Goal: Information Seeking & Learning: Learn about a topic

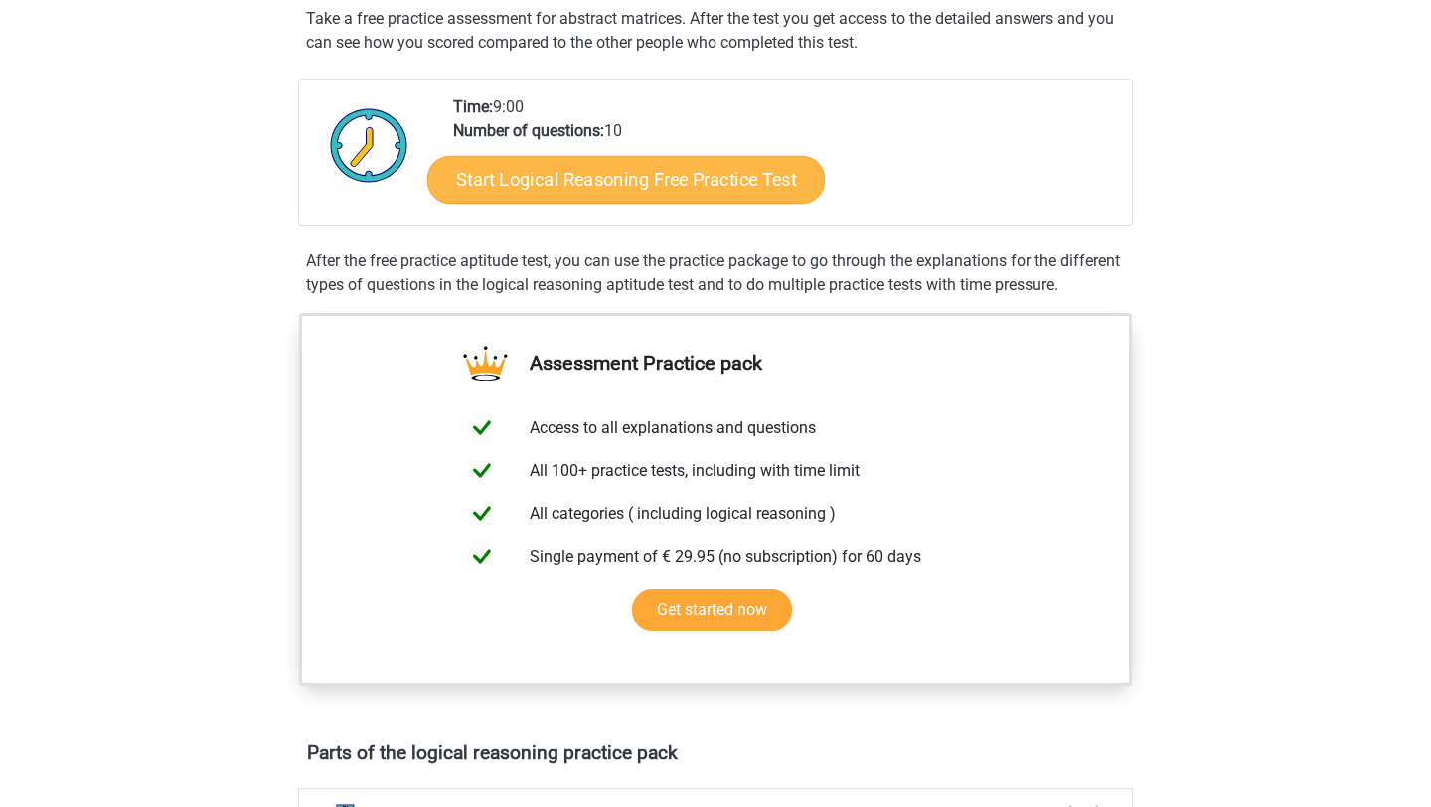
scroll to position [442, 0]
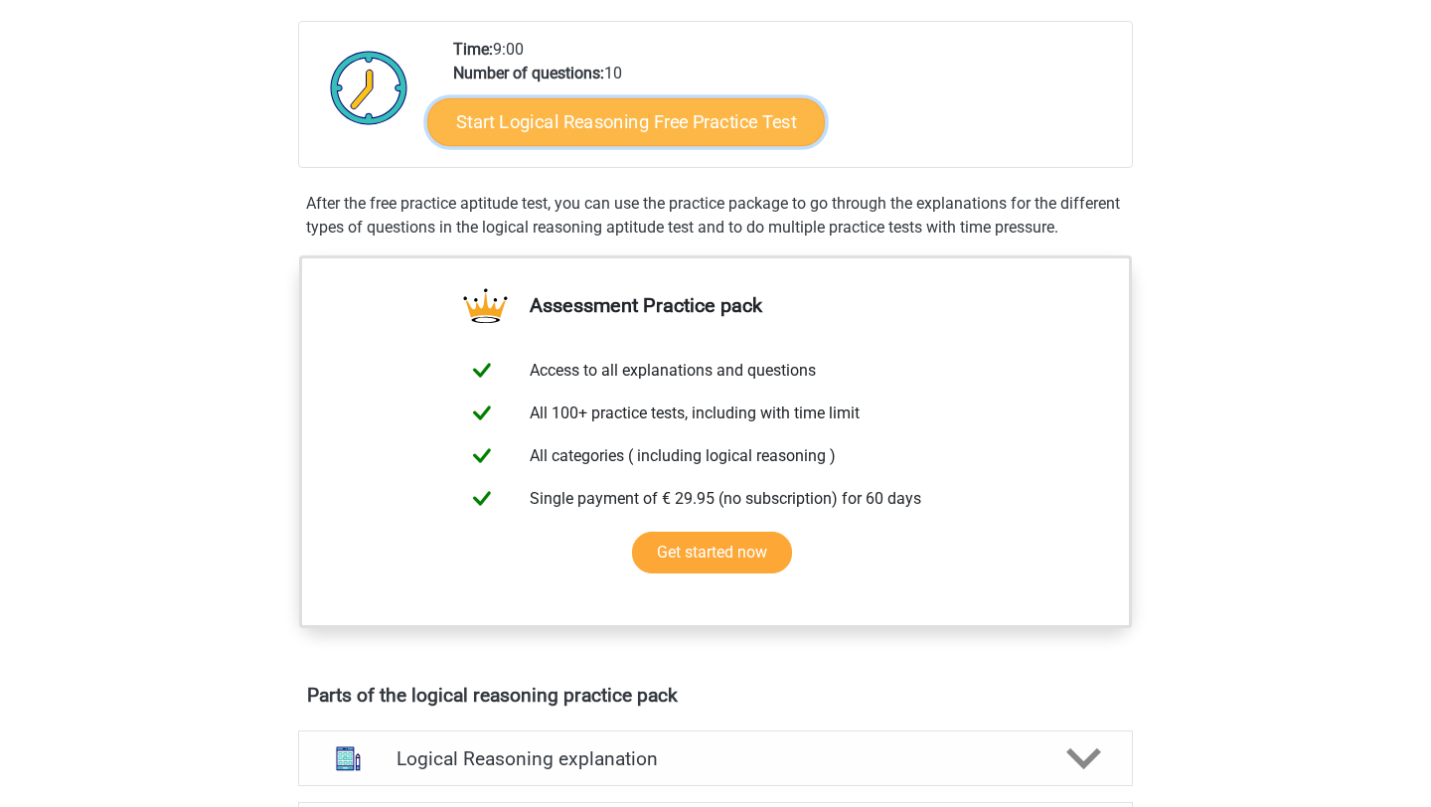
click at [614, 133] on link "Start Logical Reasoning Free Practice Test" at bounding box center [626, 121] width 398 height 48
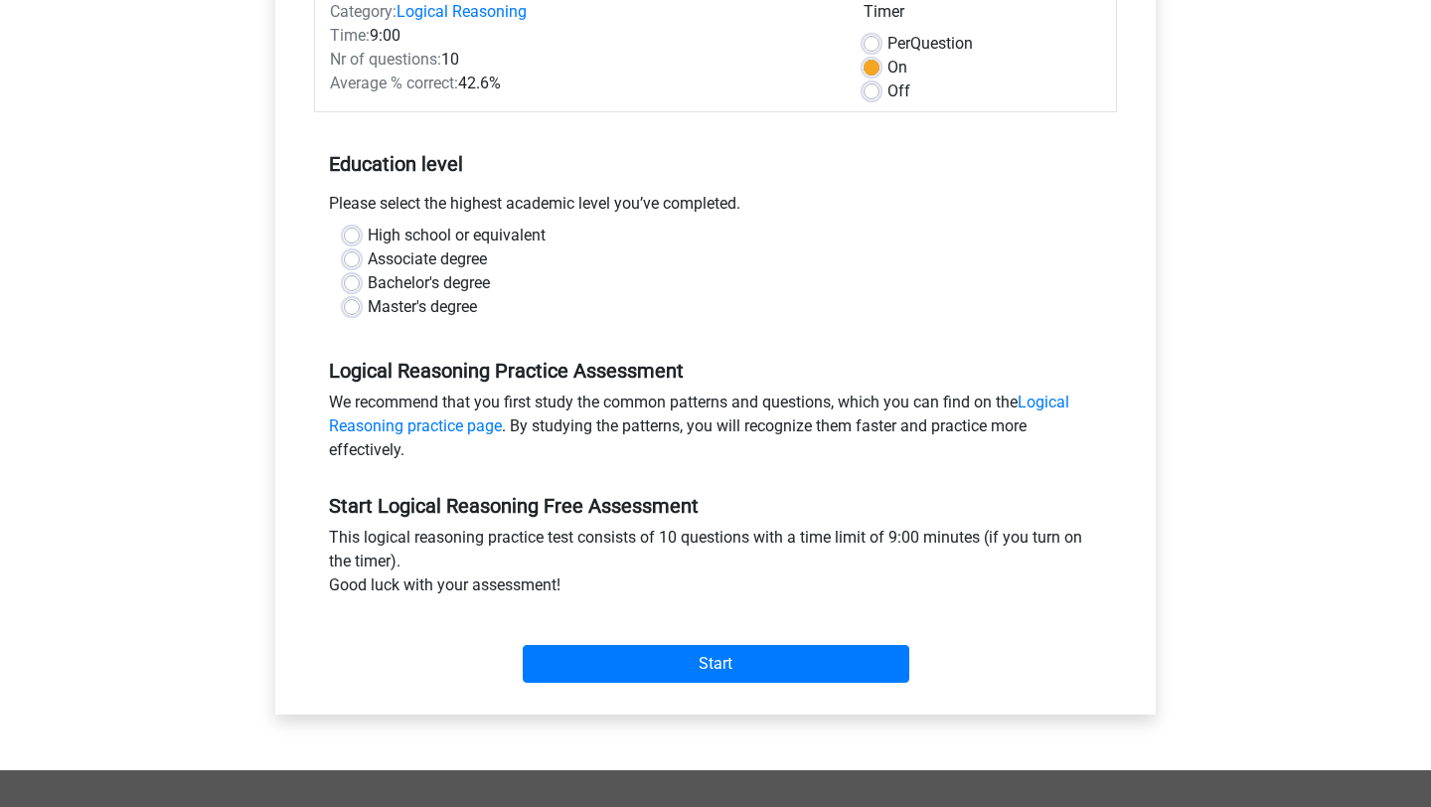
scroll to position [304, 0]
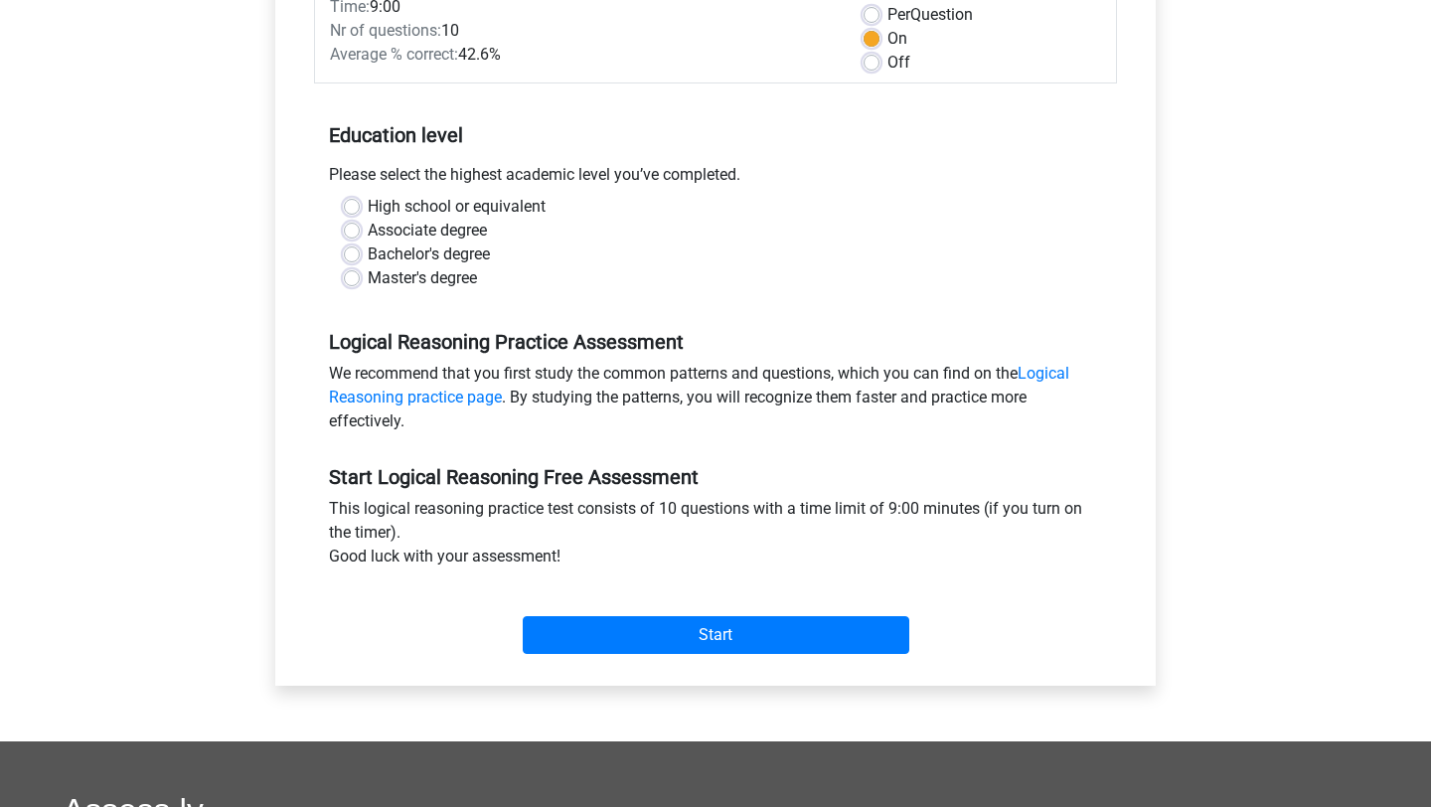
click at [368, 232] on label "Associate degree" at bounding box center [427, 231] width 119 height 24
click at [355, 232] on input "Associate degree" at bounding box center [352, 229] width 16 height 20
radio input "true"
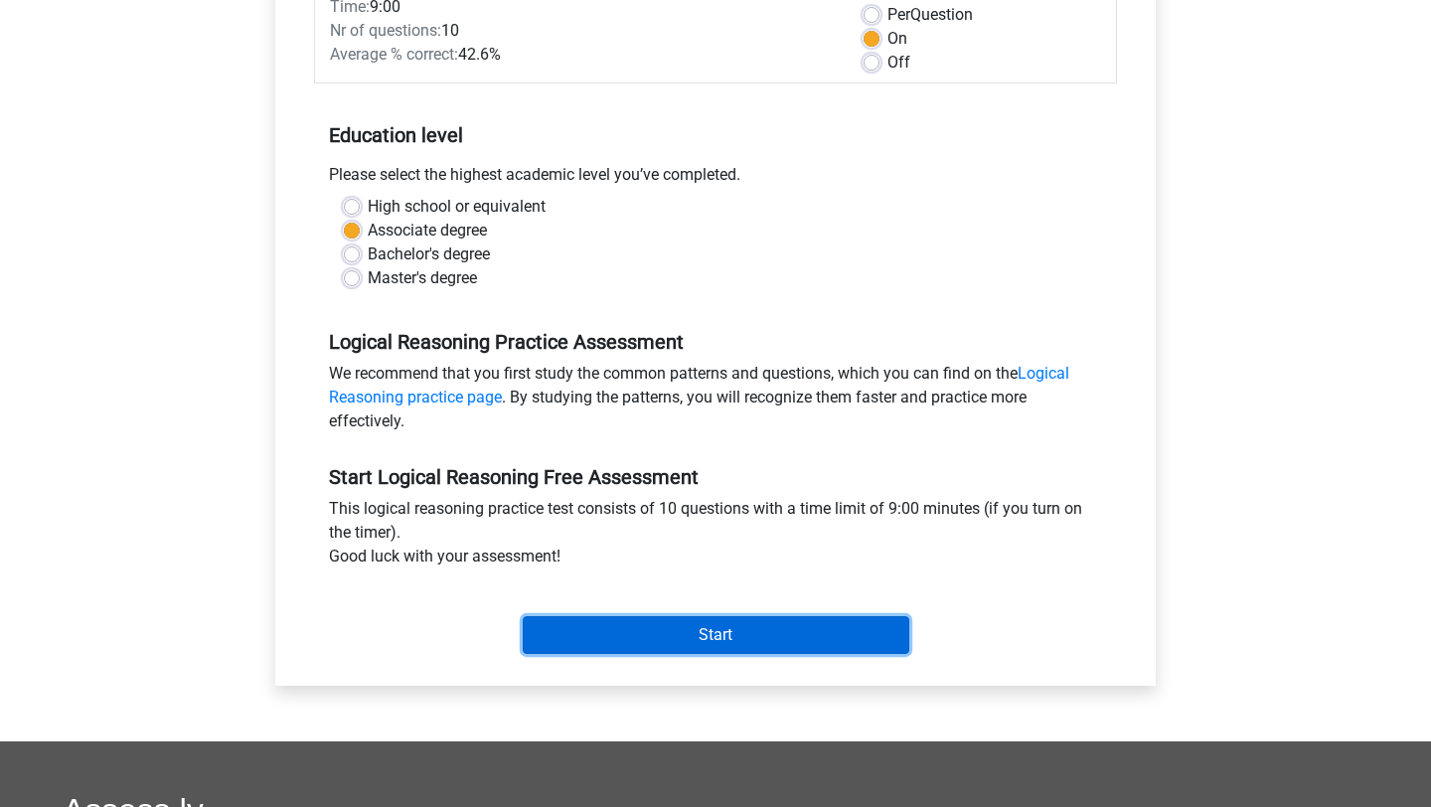
click at [745, 634] on input "Start" at bounding box center [716, 635] width 387 height 38
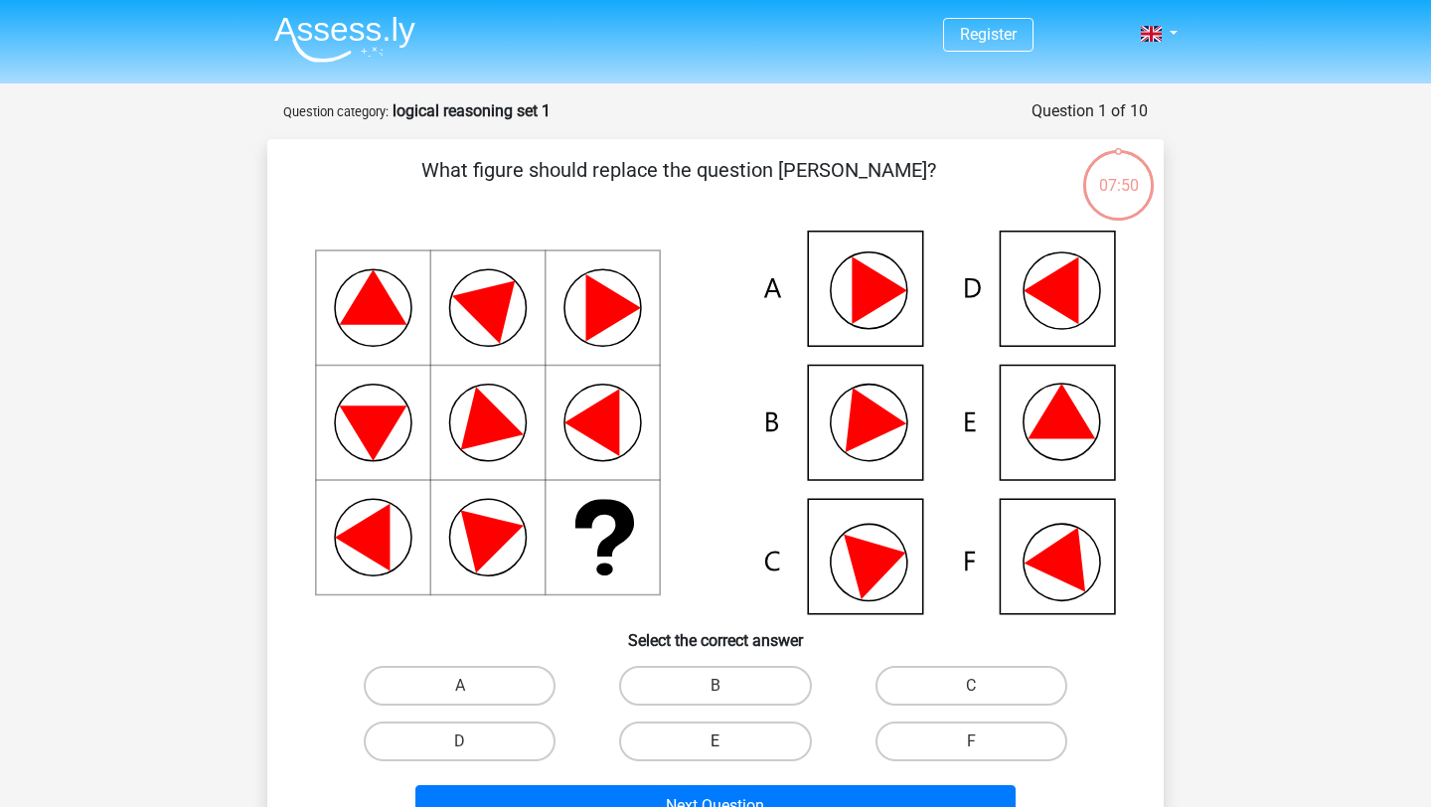
click at [709, 744] on label "E" at bounding box center [715, 742] width 192 height 40
click at [716, 744] on input "E" at bounding box center [722, 748] width 13 height 13
radio input "true"
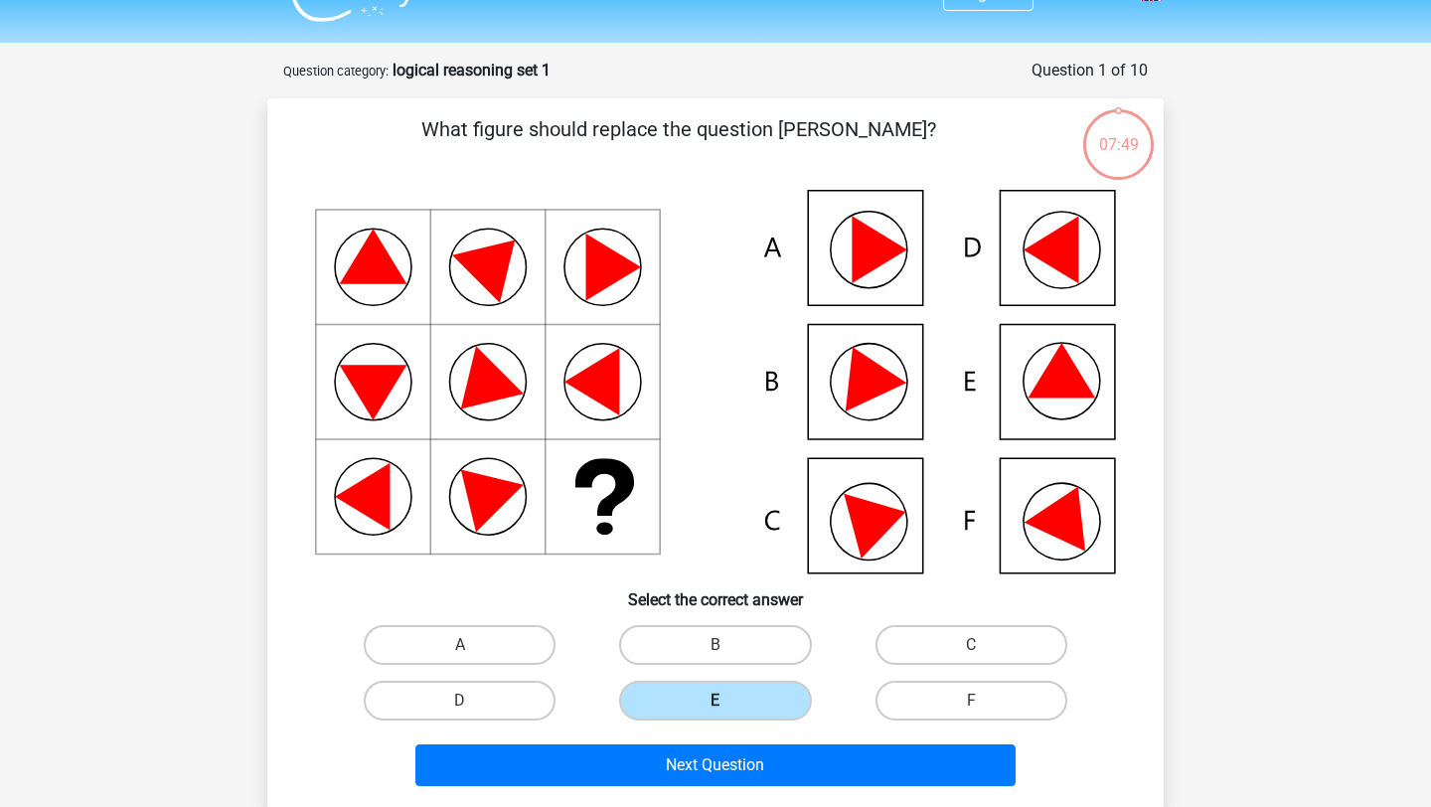
scroll to position [40, 0]
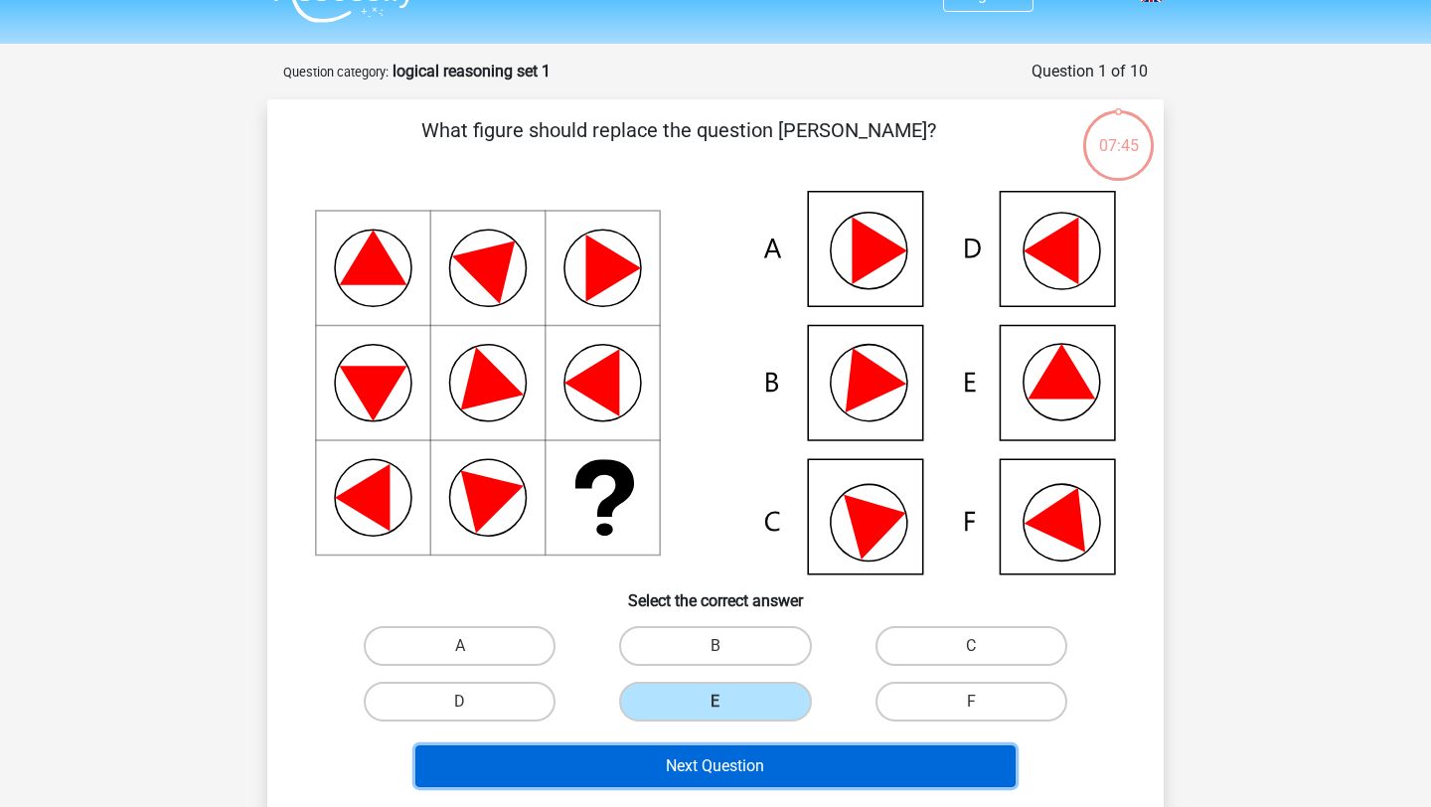
click at [728, 771] on button "Next Question" at bounding box center [716, 767] width 601 height 42
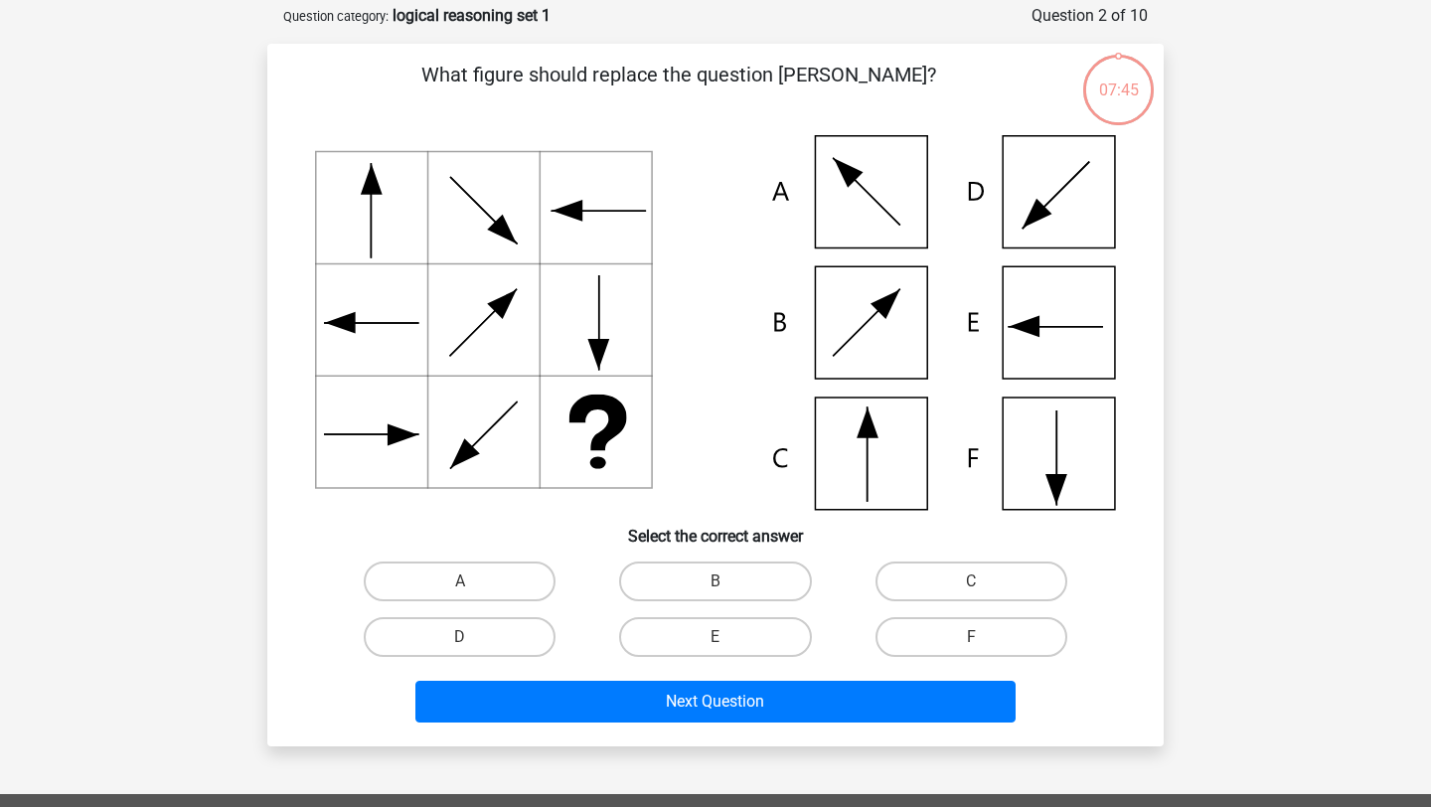
scroll to position [99, 0]
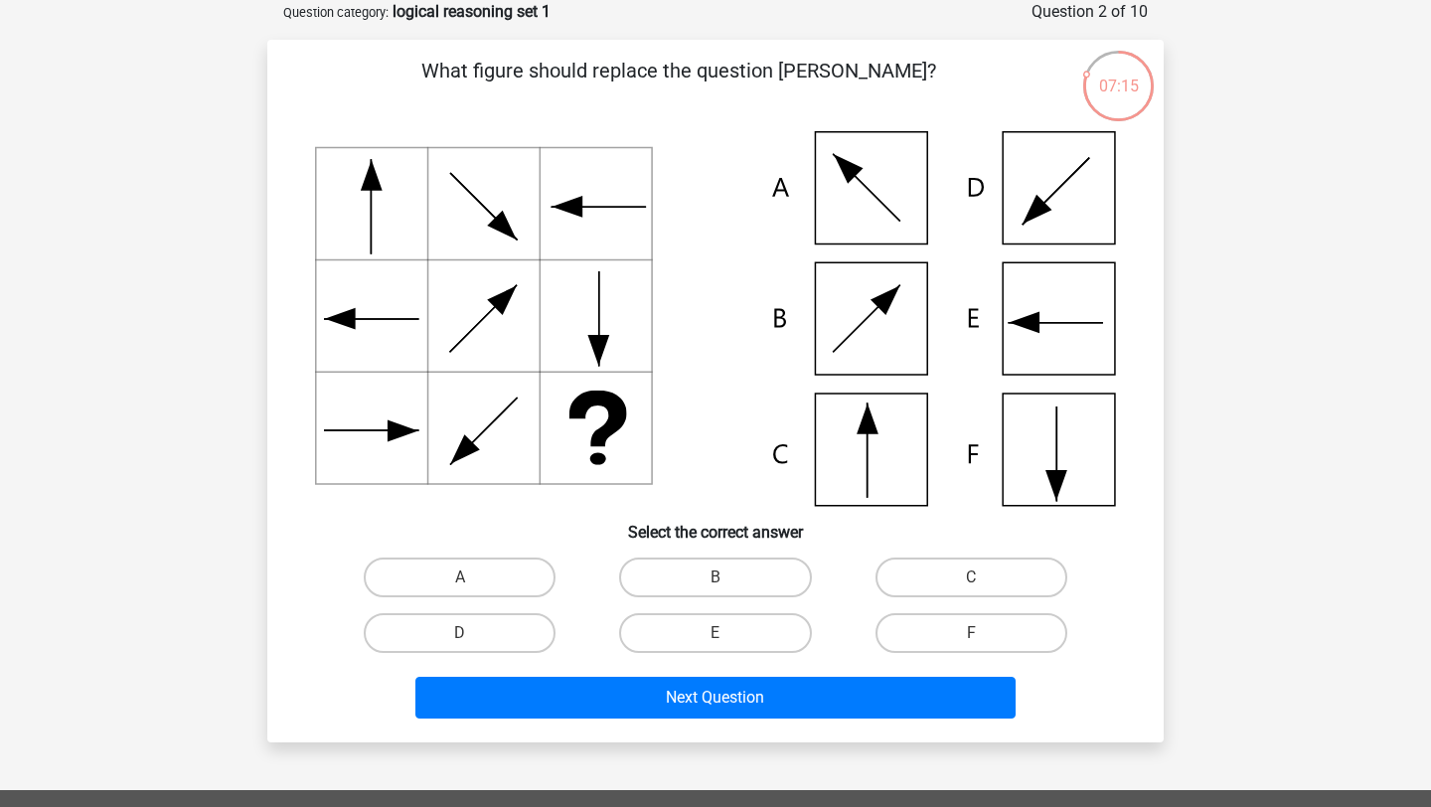
click at [823, 467] on icon at bounding box center [715, 318] width 801 height 375
click at [989, 583] on label "C" at bounding box center [972, 578] width 192 height 40
click at [984, 583] on input "C" at bounding box center [977, 584] width 13 height 13
radio input "true"
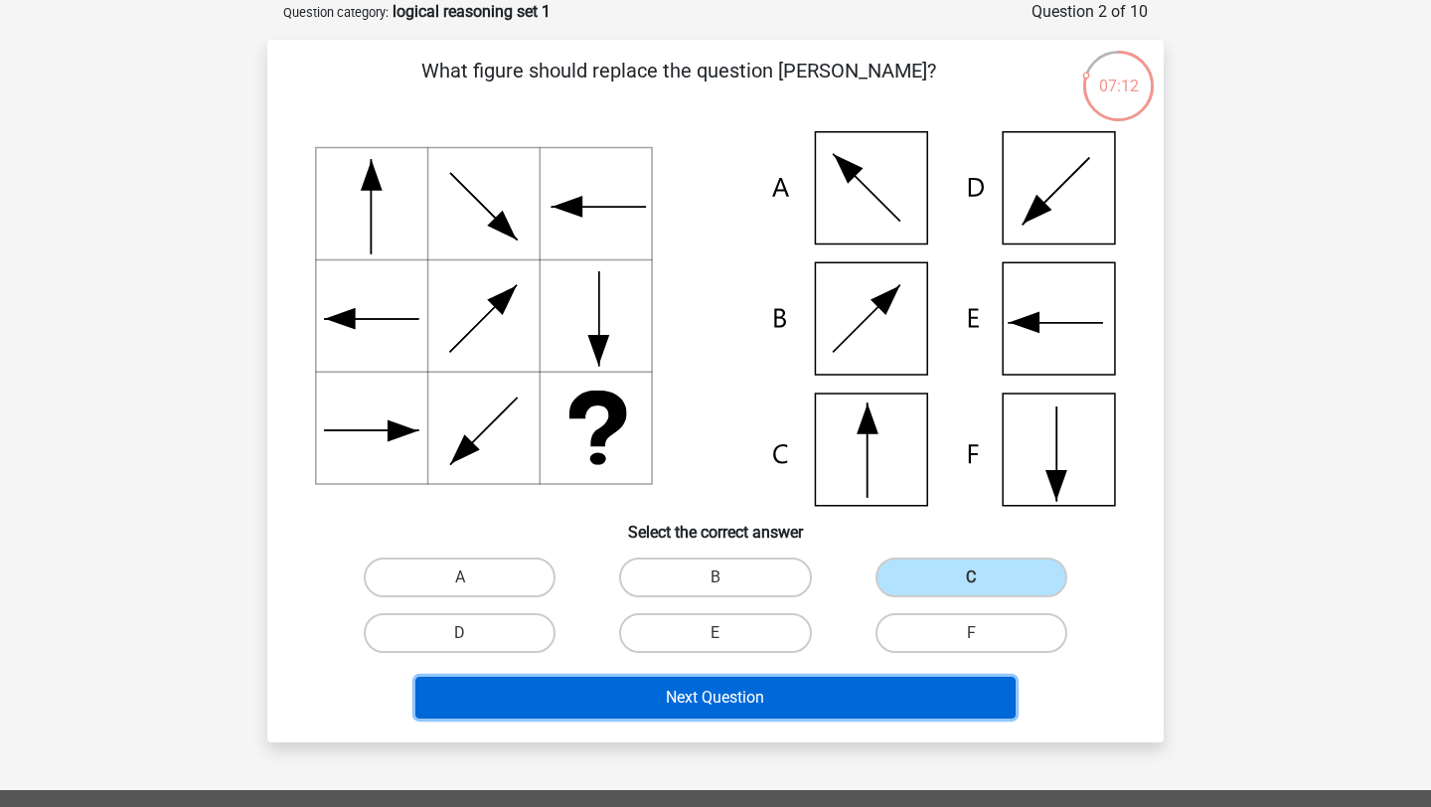
click at [719, 705] on button "Next Question" at bounding box center [716, 698] width 601 height 42
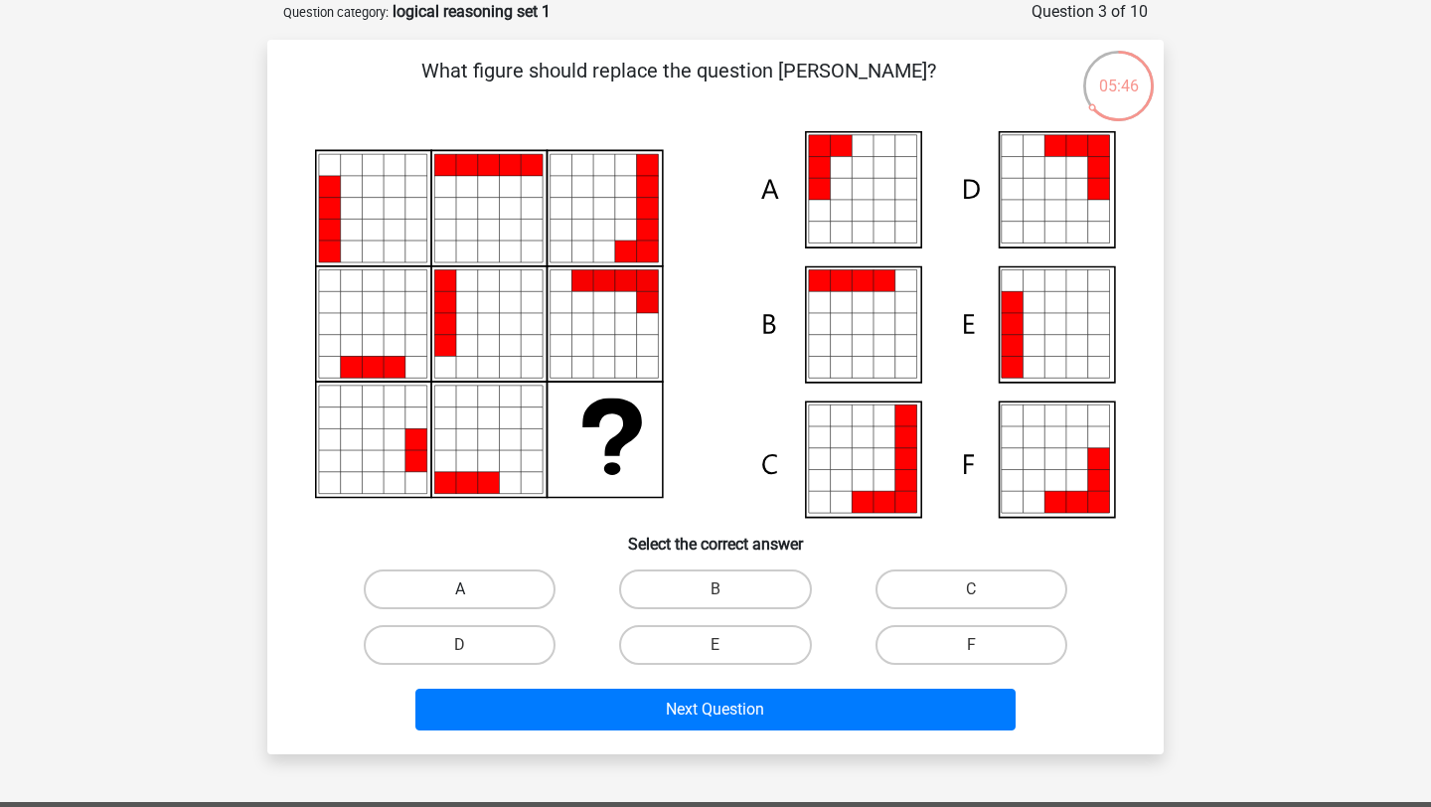
click at [444, 589] on label "A" at bounding box center [460, 590] width 192 height 40
click at [460, 589] on input "A" at bounding box center [466, 595] width 13 height 13
radio input "true"
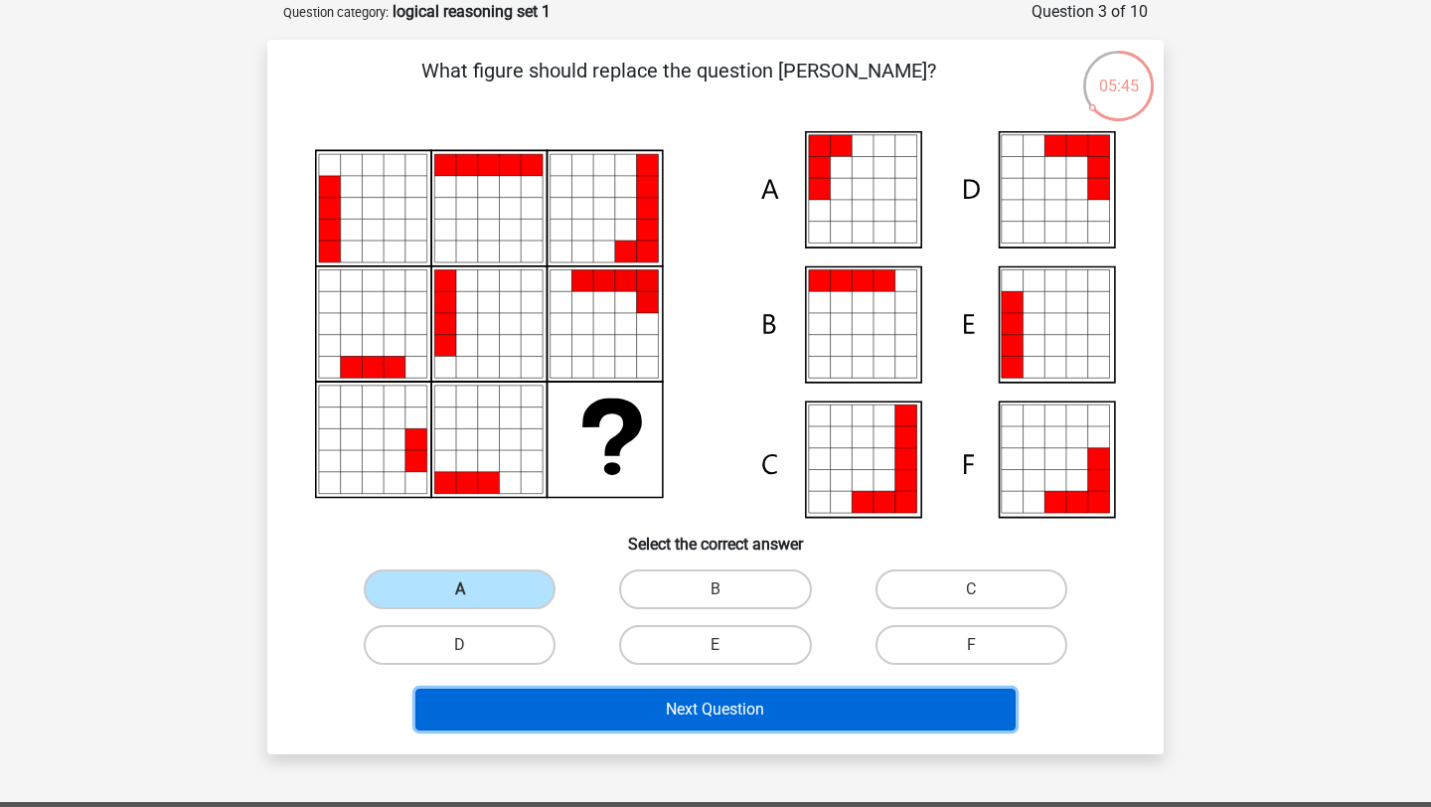
click at [676, 706] on button "Next Question" at bounding box center [716, 710] width 601 height 42
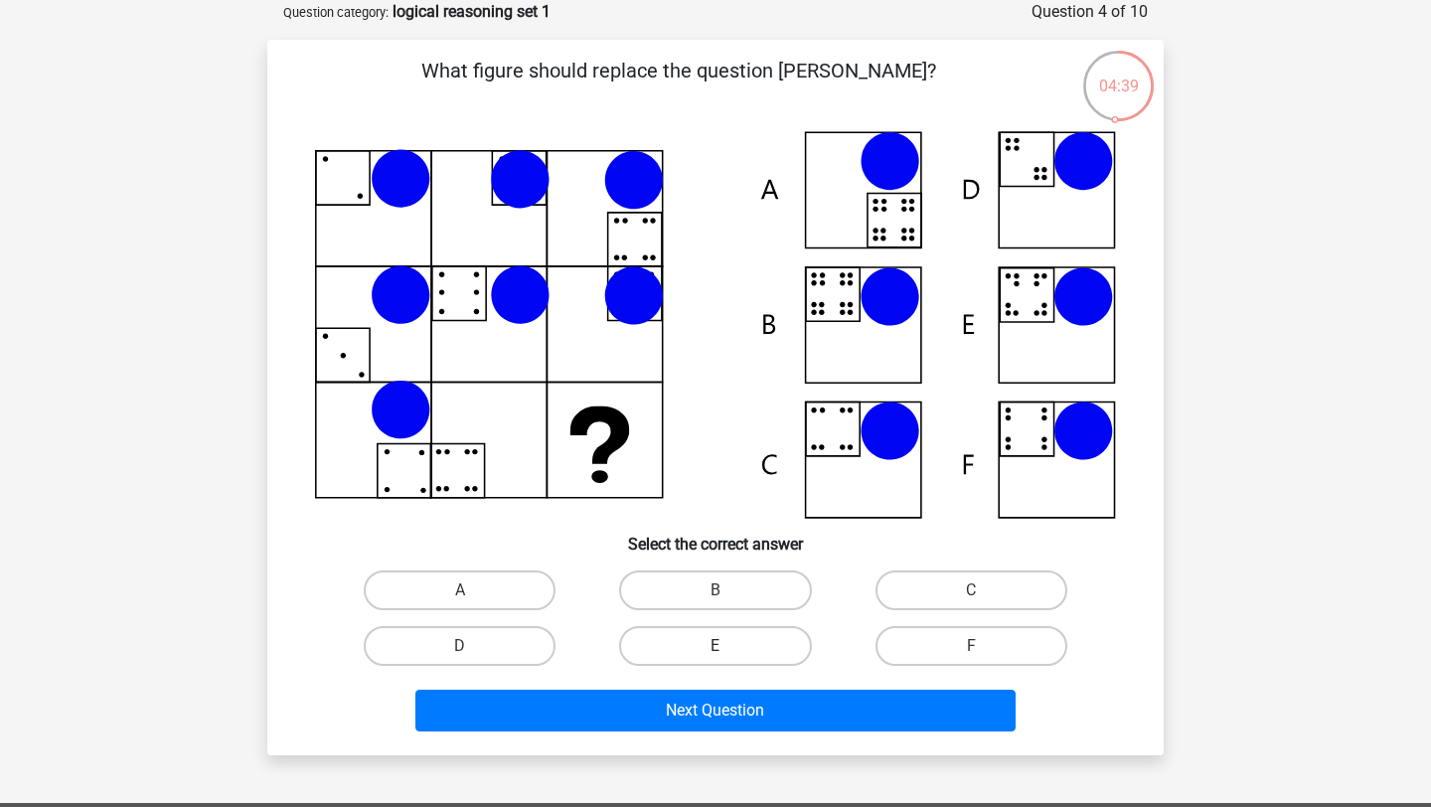
click at [743, 645] on label "E" at bounding box center [715, 646] width 192 height 40
click at [729, 646] on input "E" at bounding box center [722, 652] width 13 height 13
radio input "true"
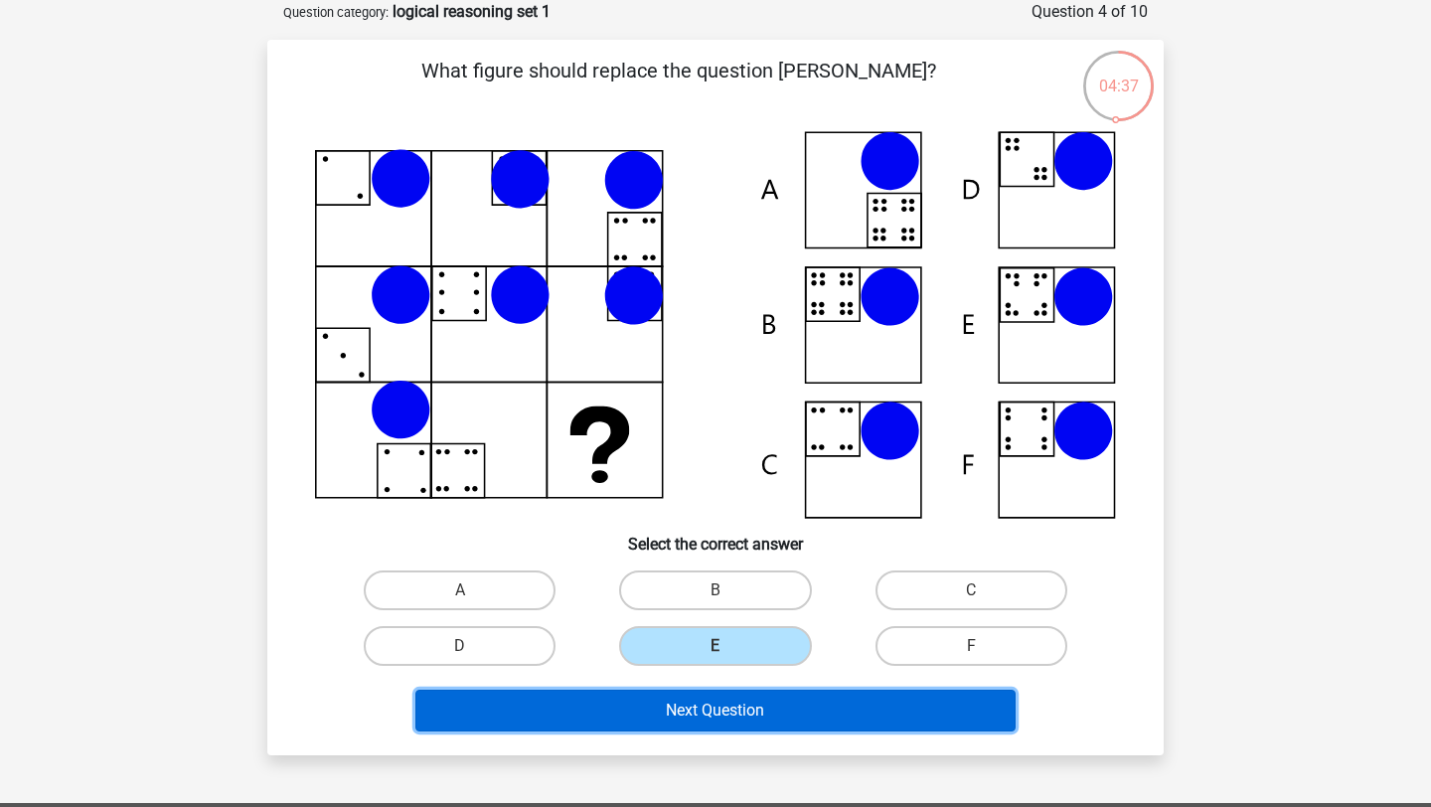
click at [709, 717] on button "Next Question" at bounding box center [716, 711] width 601 height 42
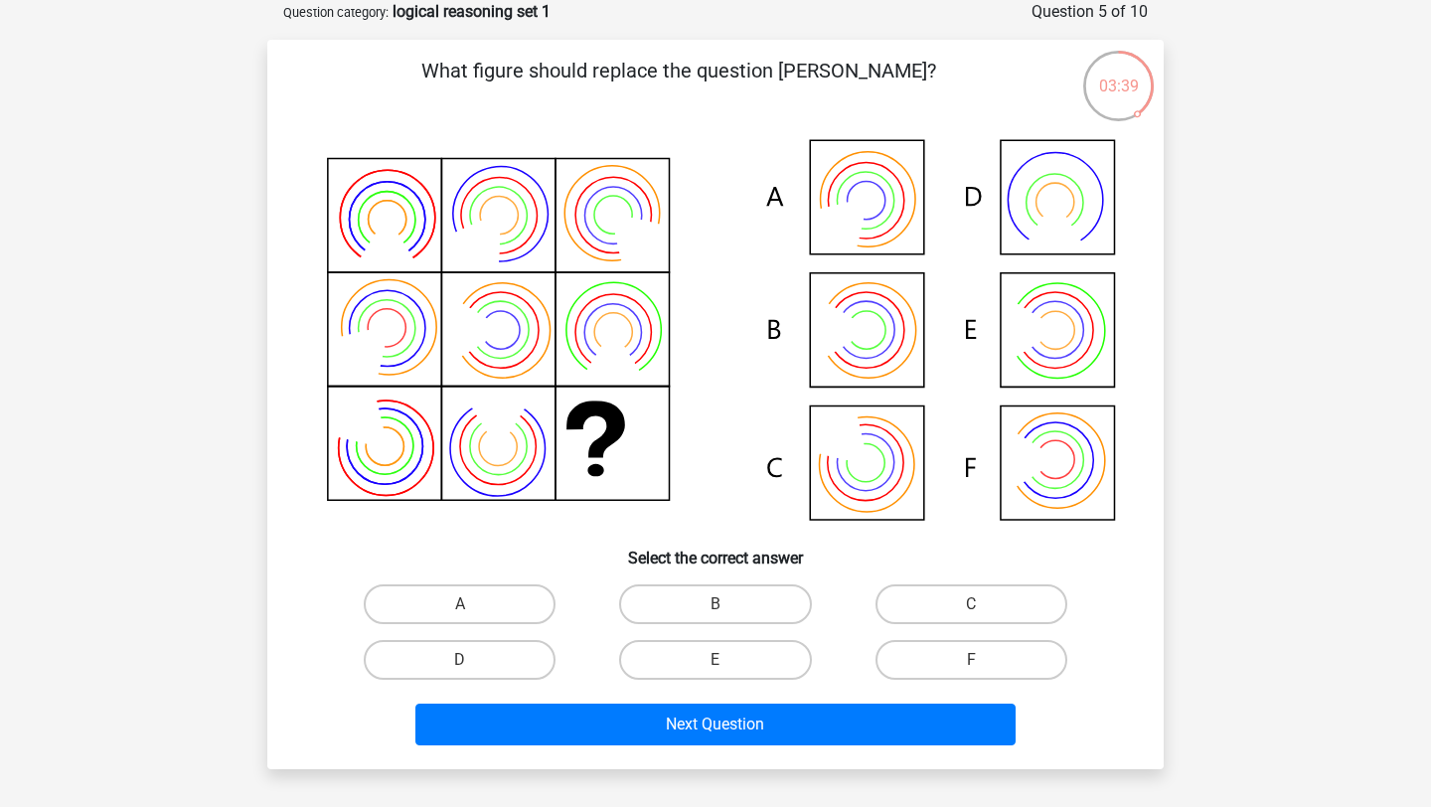
click at [869, 330] on icon at bounding box center [715, 332] width 801 height 402
click at [719, 611] on input "B" at bounding box center [722, 610] width 13 height 13
radio input "true"
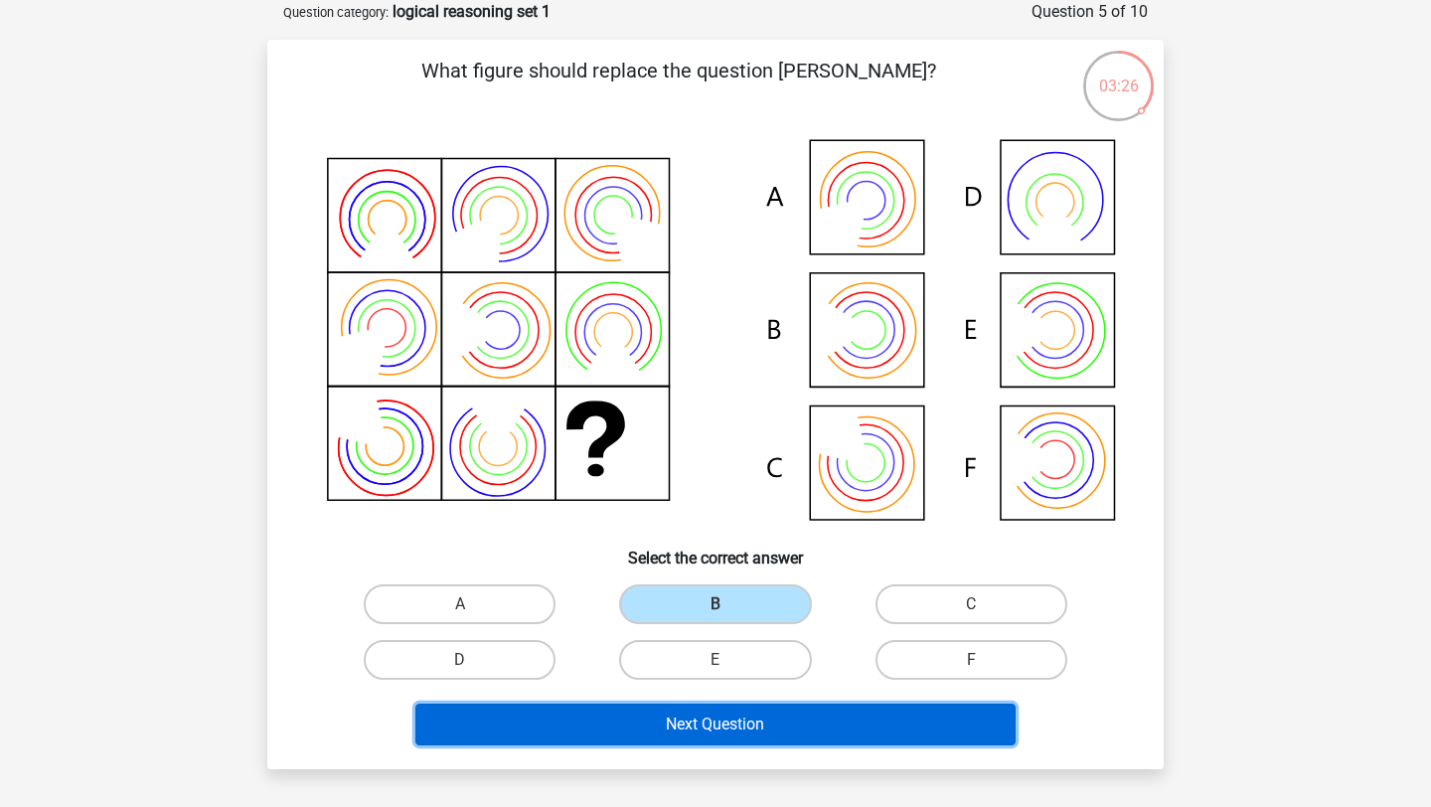
click at [769, 731] on button "Next Question" at bounding box center [716, 725] width 601 height 42
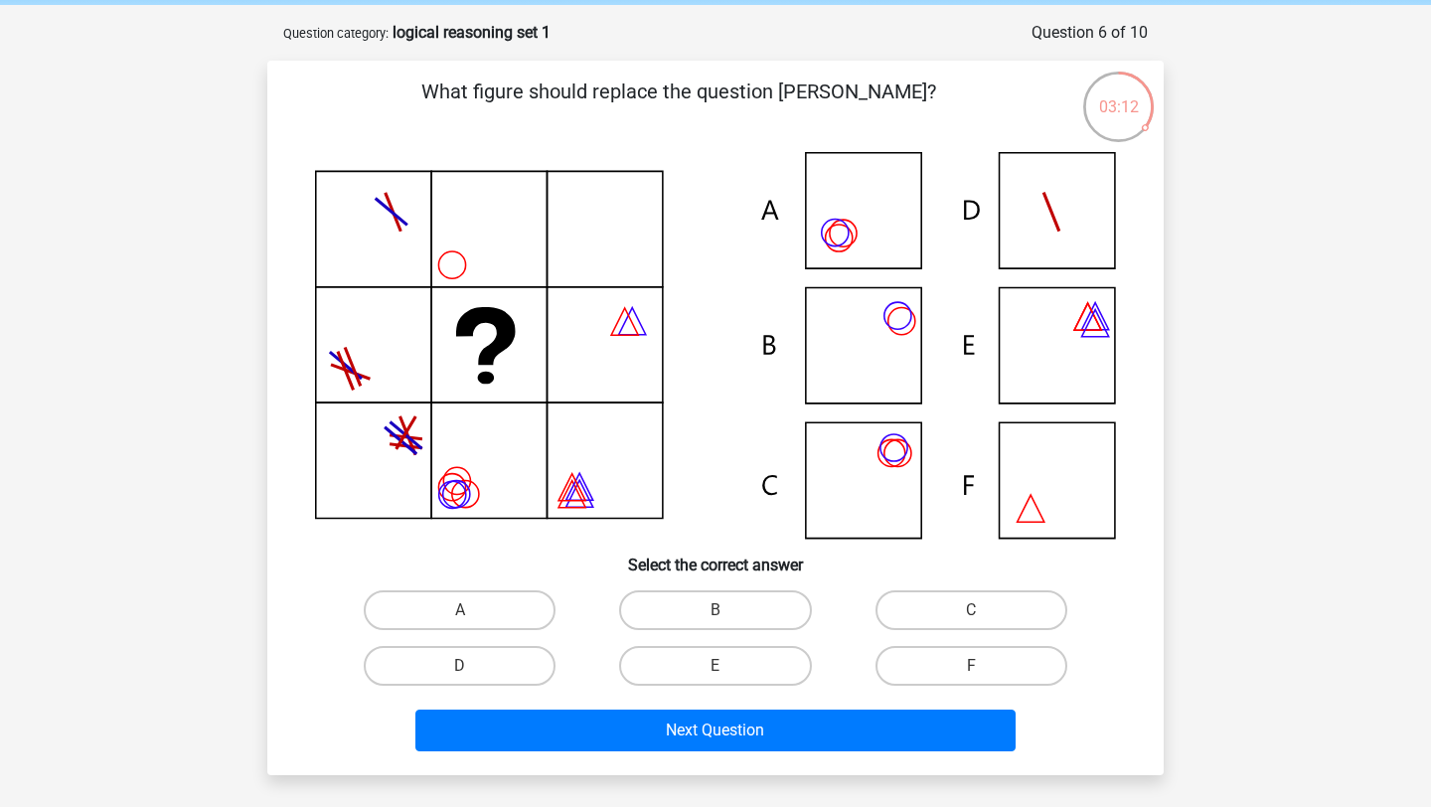
scroll to position [78, 0]
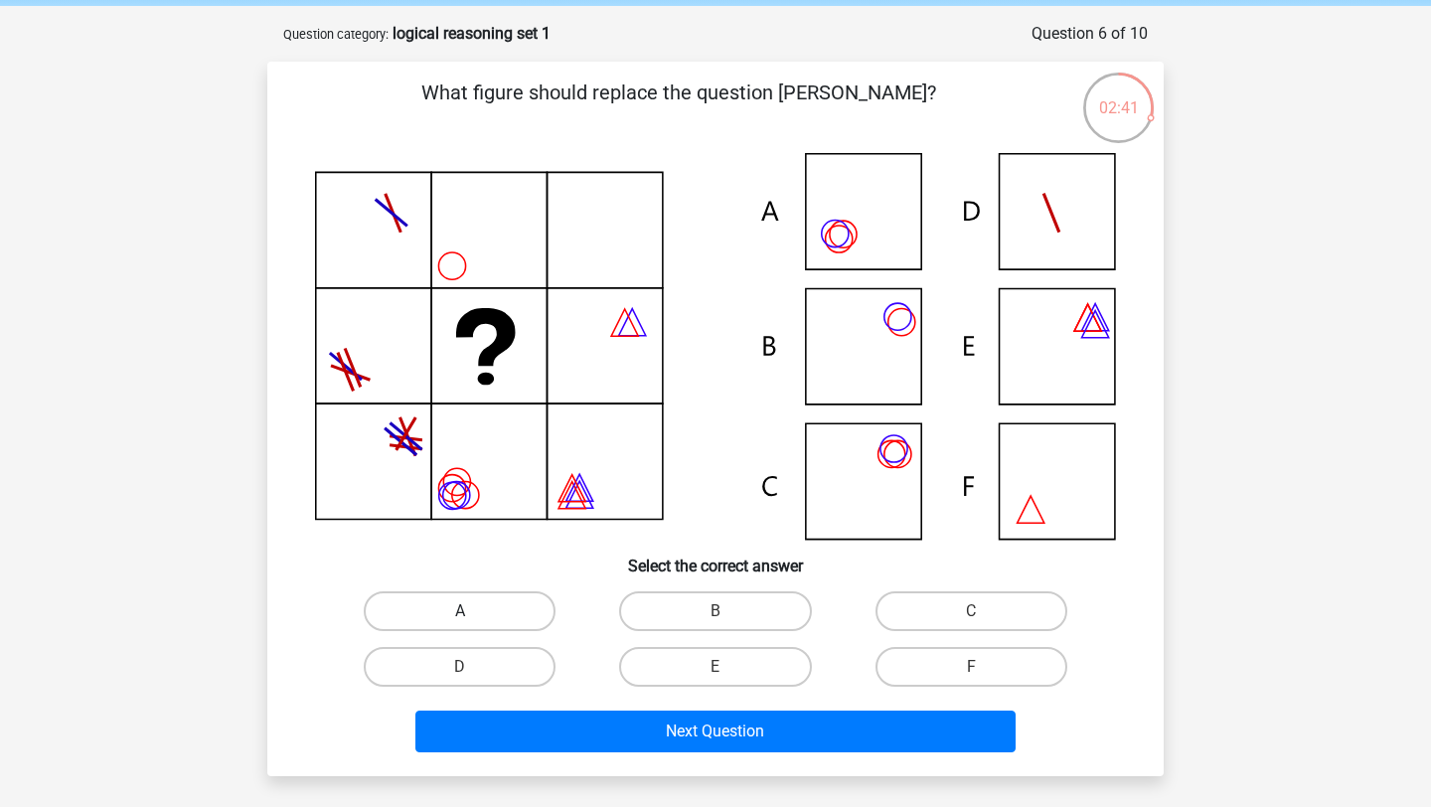
click at [458, 609] on label "A" at bounding box center [460, 611] width 192 height 40
click at [460, 611] on input "A" at bounding box center [466, 617] width 13 height 13
radio input "true"
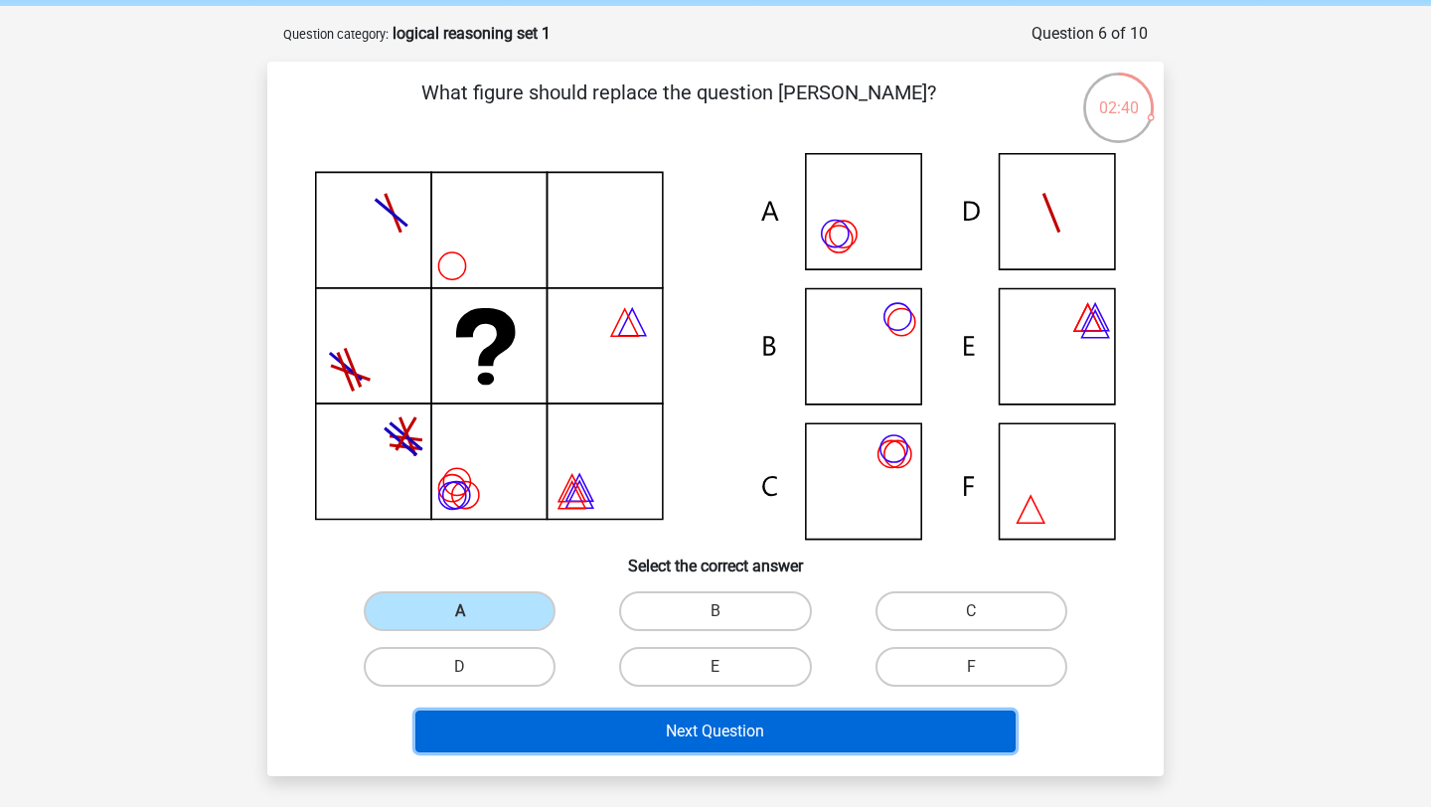
click at [663, 727] on button "Next Question" at bounding box center [716, 732] width 601 height 42
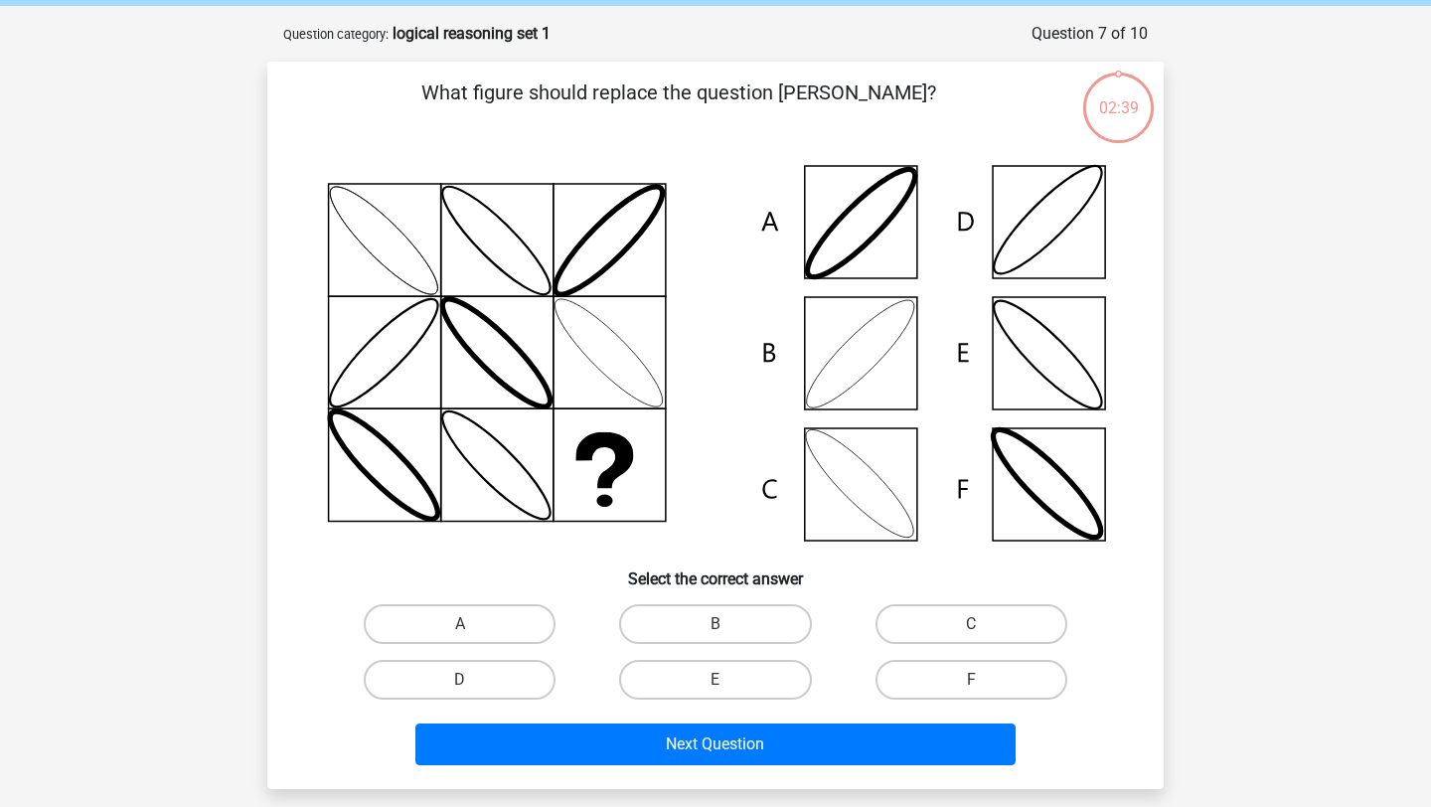
scroll to position [99, 0]
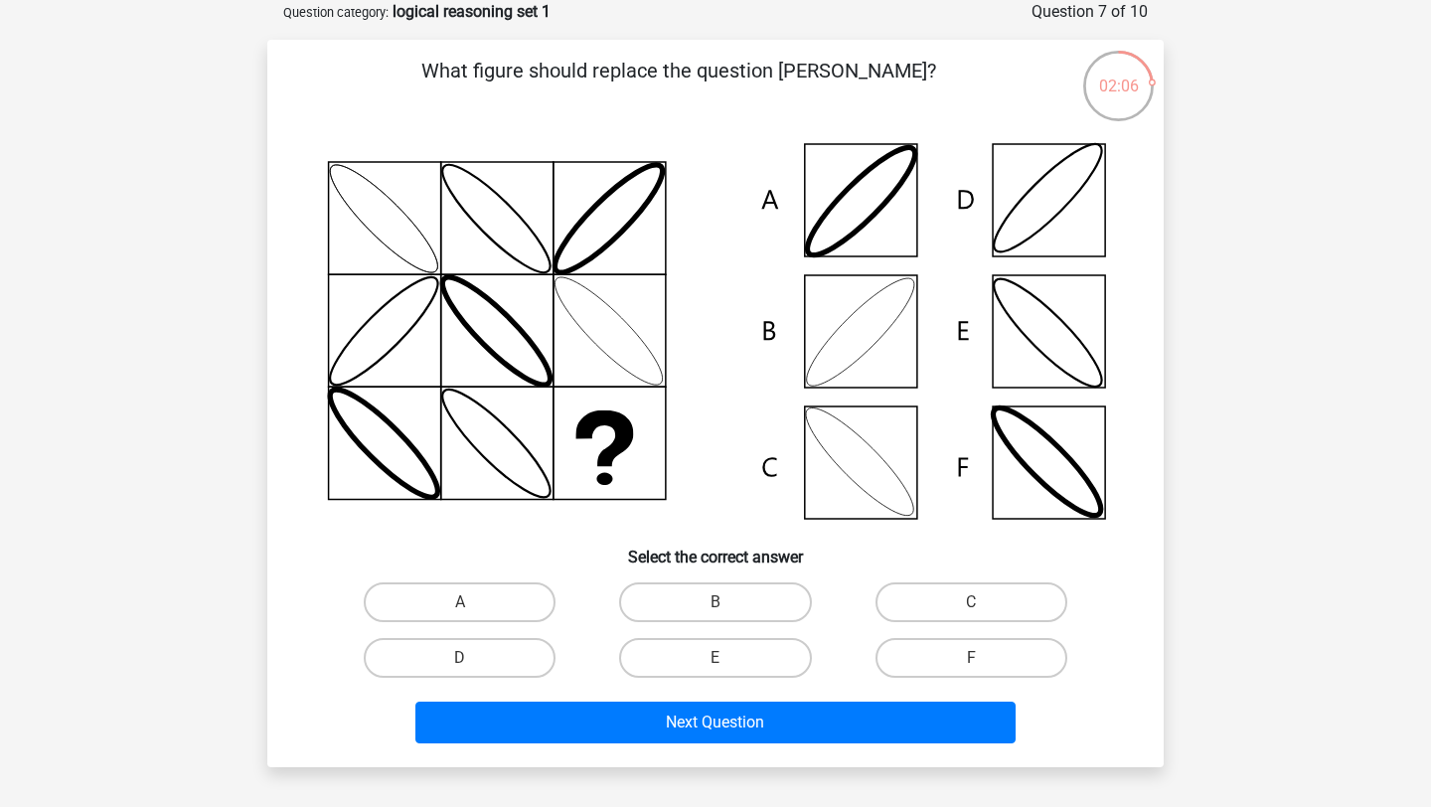
click at [723, 578] on div "B" at bounding box center [714, 603] width 255 height 56
click at [706, 588] on label "B" at bounding box center [715, 603] width 192 height 40
click at [716, 602] on input "B" at bounding box center [722, 608] width 13 height 13
radio input "true"
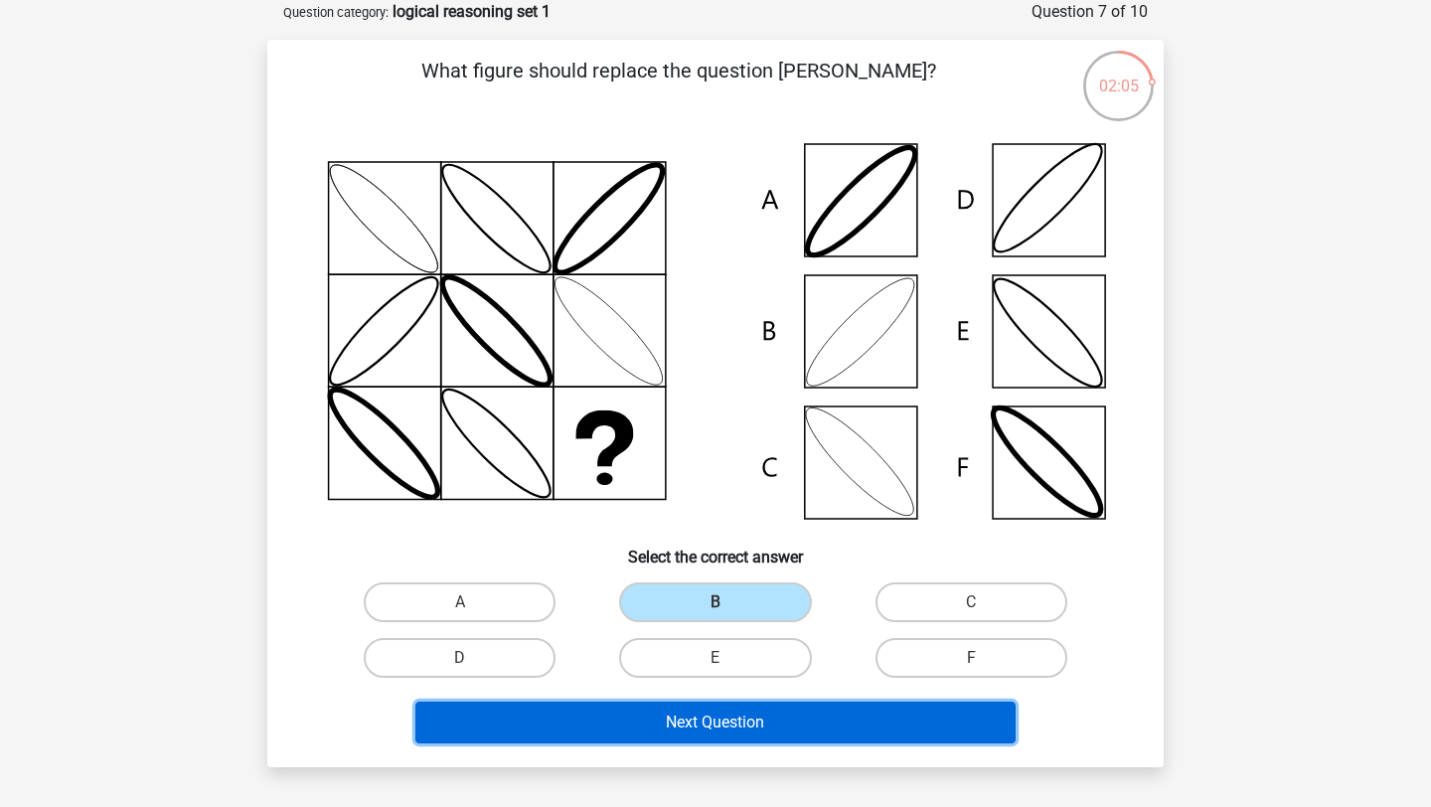
click at [682, 723] on button "Next Question" at bounding box center [716, 723] width 601 height 42
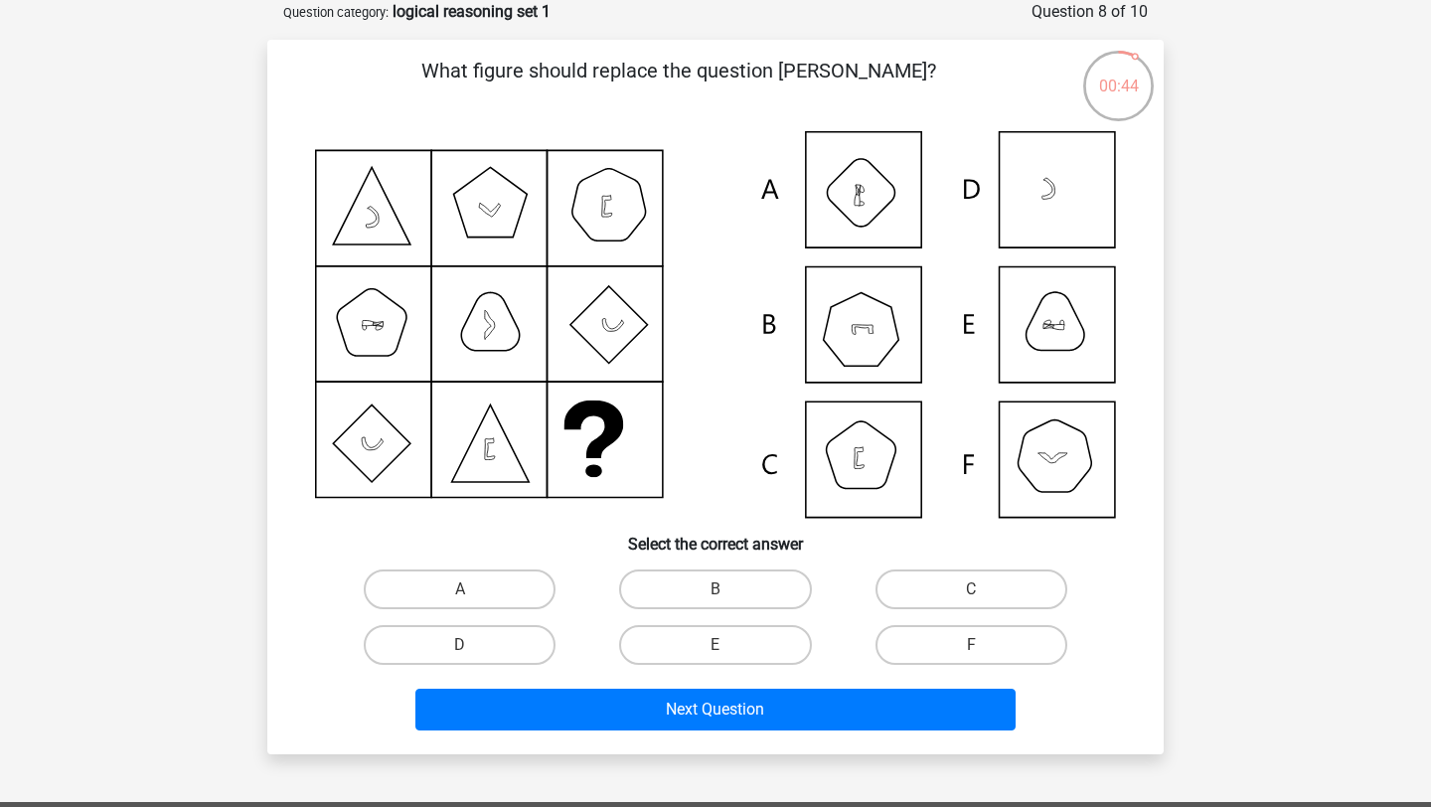
click at [871, 466] on icon at bounding box center [715, 324] width 801 height 387
click at [426, 640] on label "D" at bounding box center [460, 645] width 192 height 40
click at [460, 645] on input "D" at bounding box center [466, 651] width 13 height 13
radio input "true"
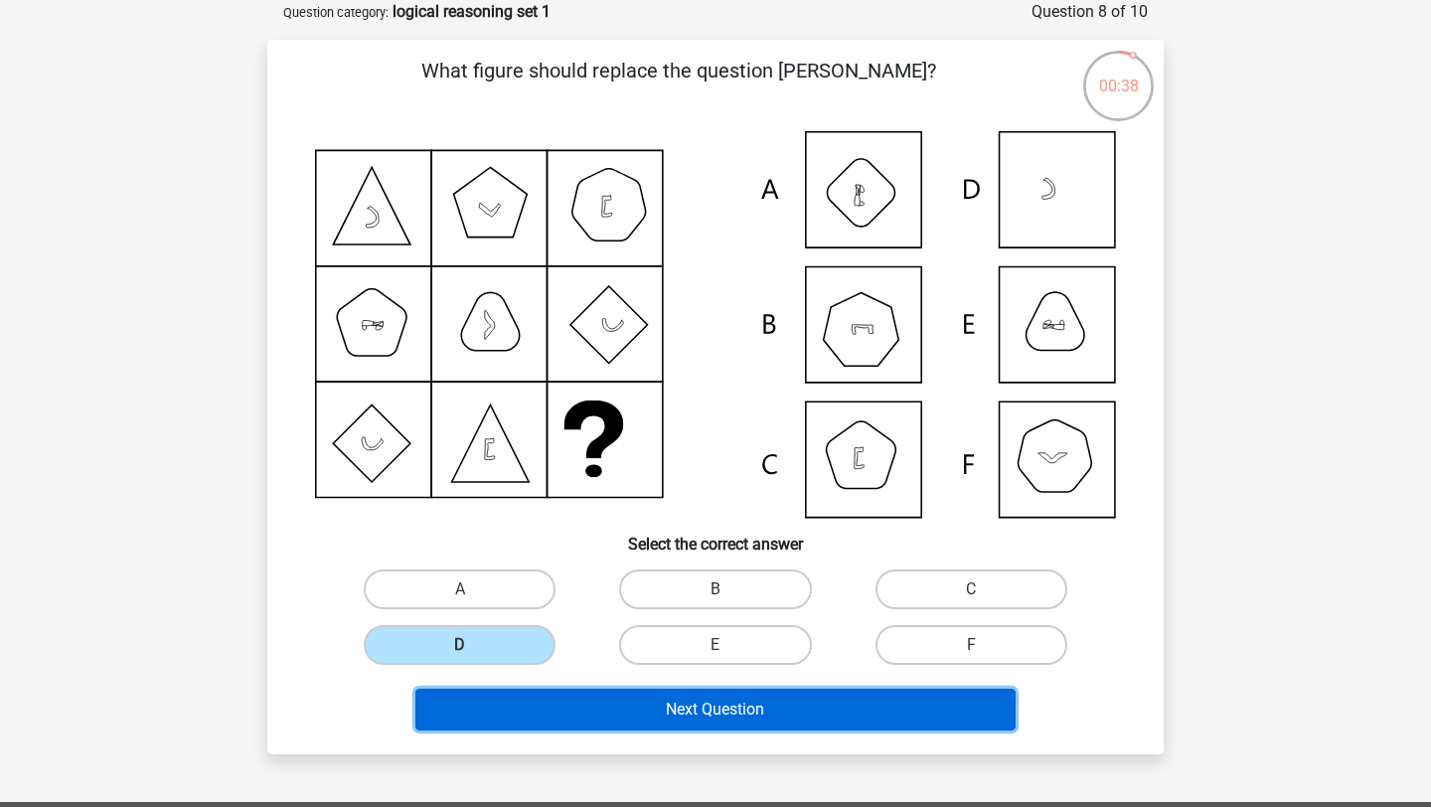
click at [643, 723] on button "Next Question" at bounding box center [716, 710] width 601 height 42
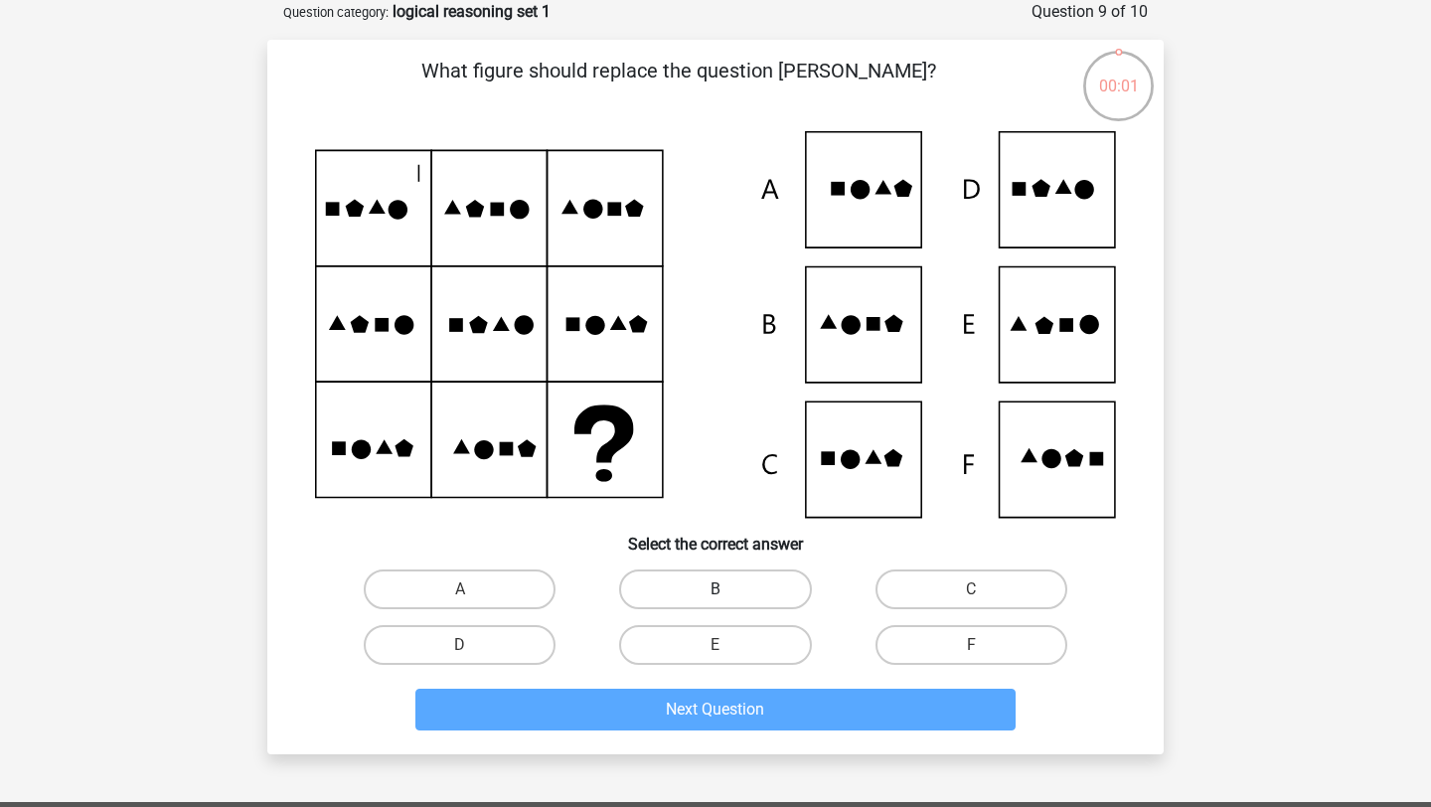
click at [713, 587] on label "B" at bounding box center [715, 590] width 192 height 40
click at [716, 589] on input "B" at bounding box center [722, 595] width 13 height 13
radio input "true"
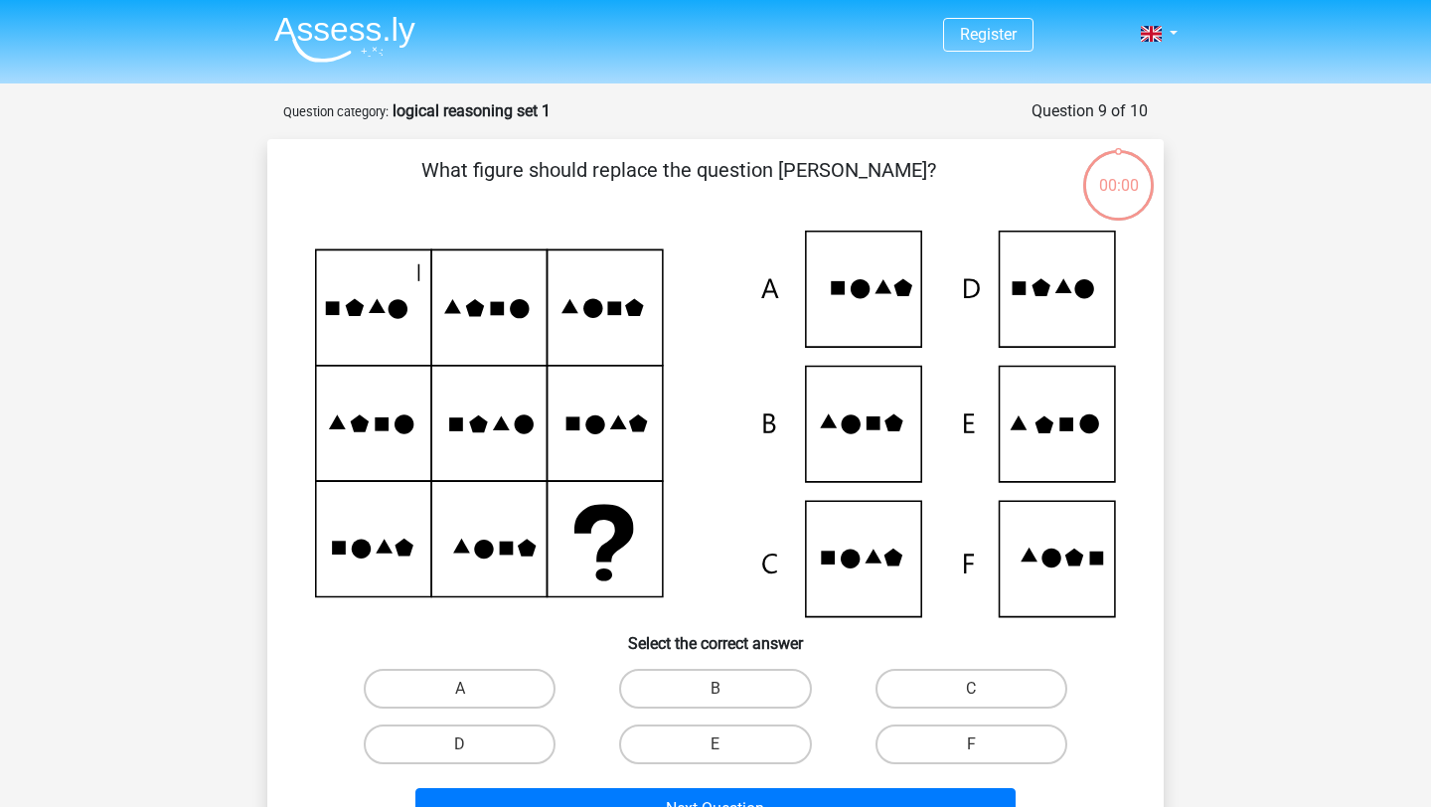
click at [695, 788] on button "Next Question" at bounding box center [716, 809] width 601 height 42
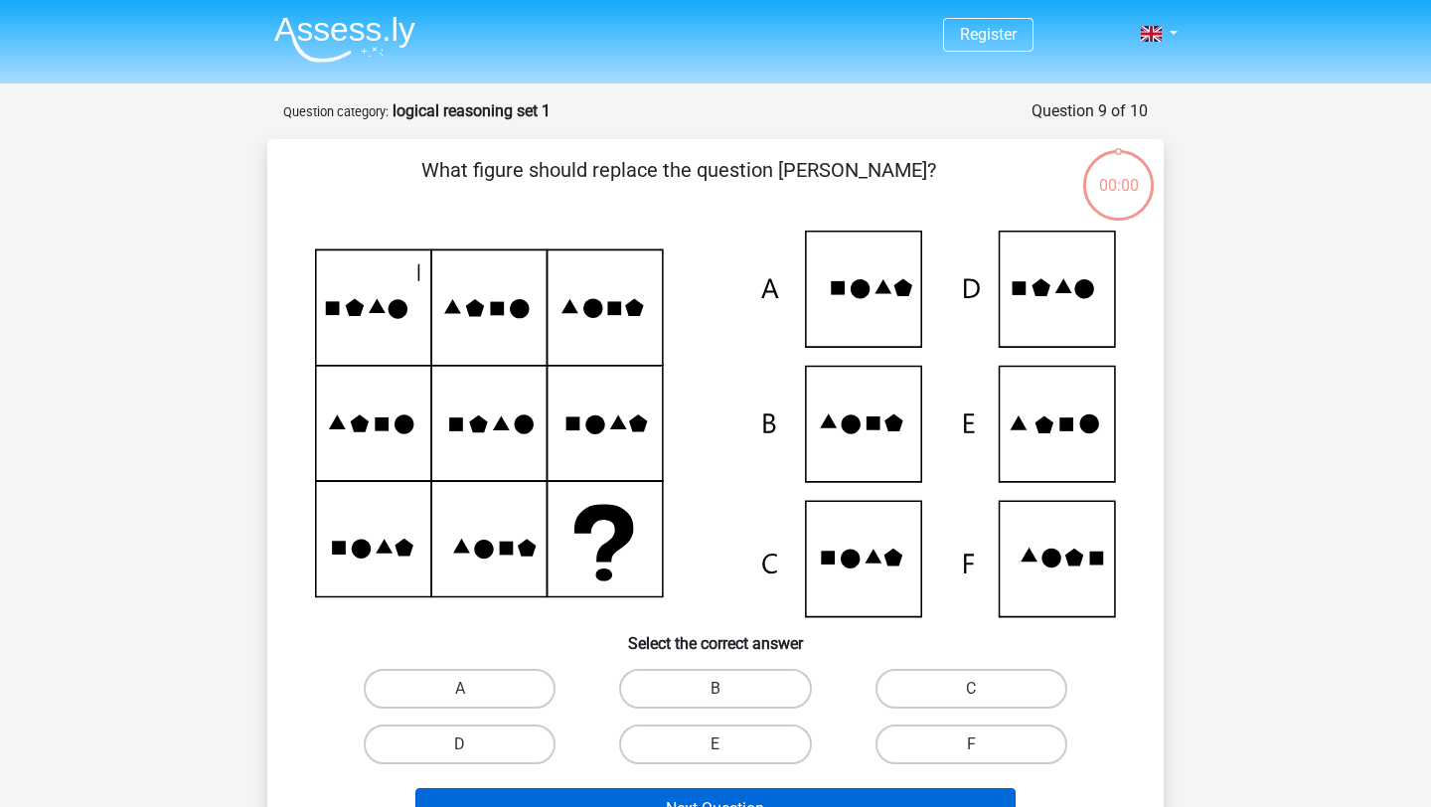
scroll to position [99, 0]
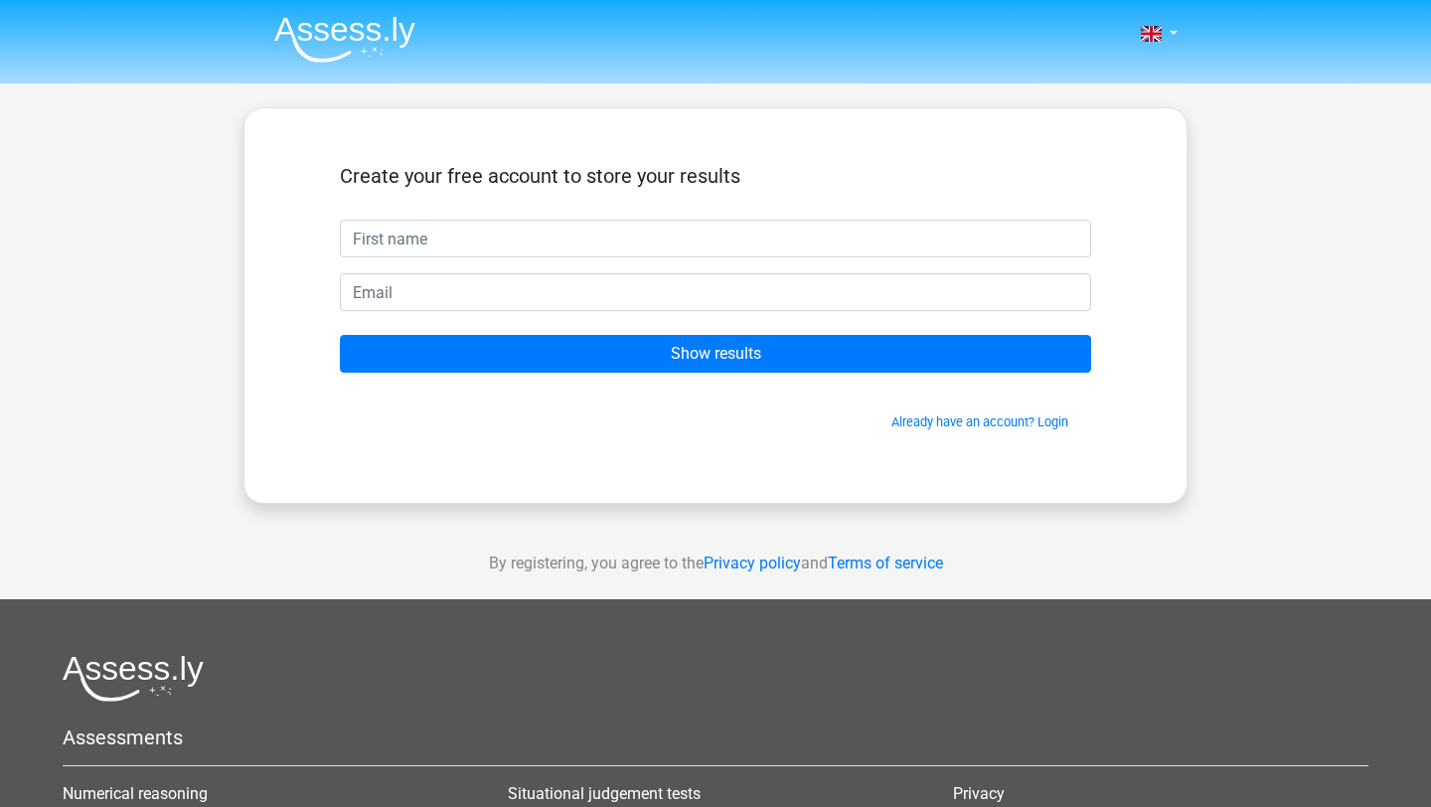
click at [632, 238] on input "text" at bounding box center [716, 239] width 752 height 38
type input "§"
type input "BennyNoy"
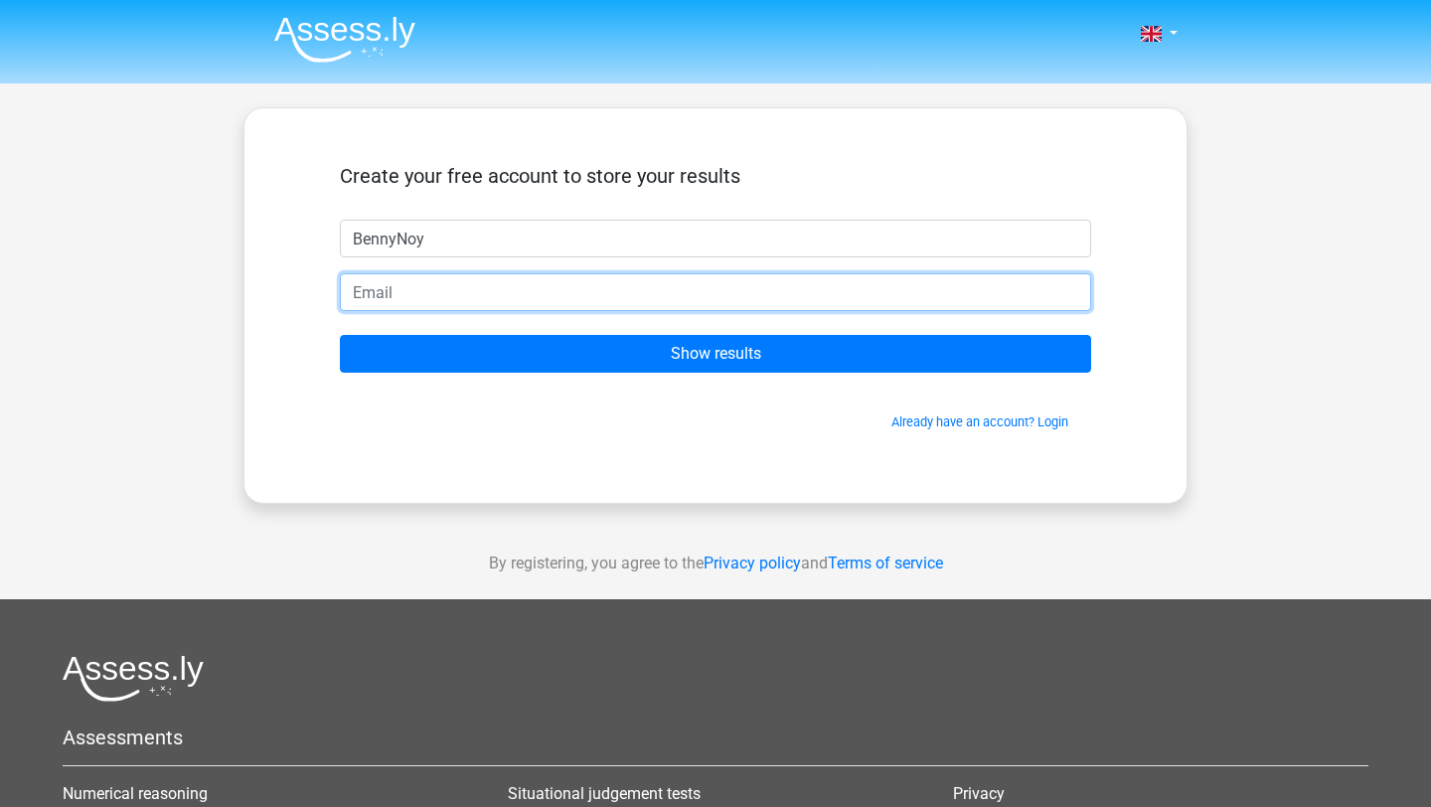
click at [444, 282] on input "email" at bounding box center [716, 292] width 752 height 38
click at [426, 302] on input "email" at bounding box center [716, 292] width 752 height 38
type input "b"
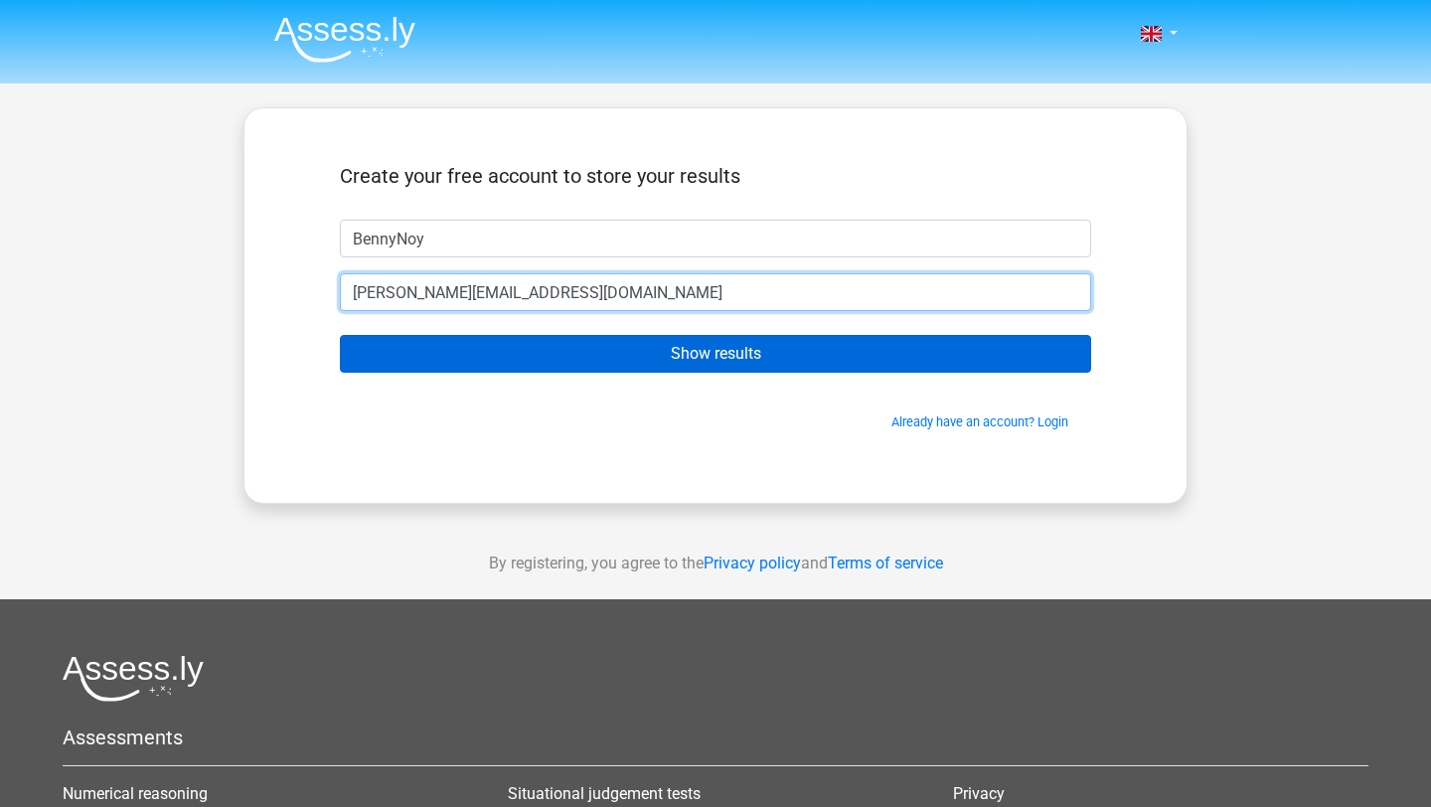
type input "[PERSON_NAME][EMAIL_ADDRESS][DOMAIN_NAME]"
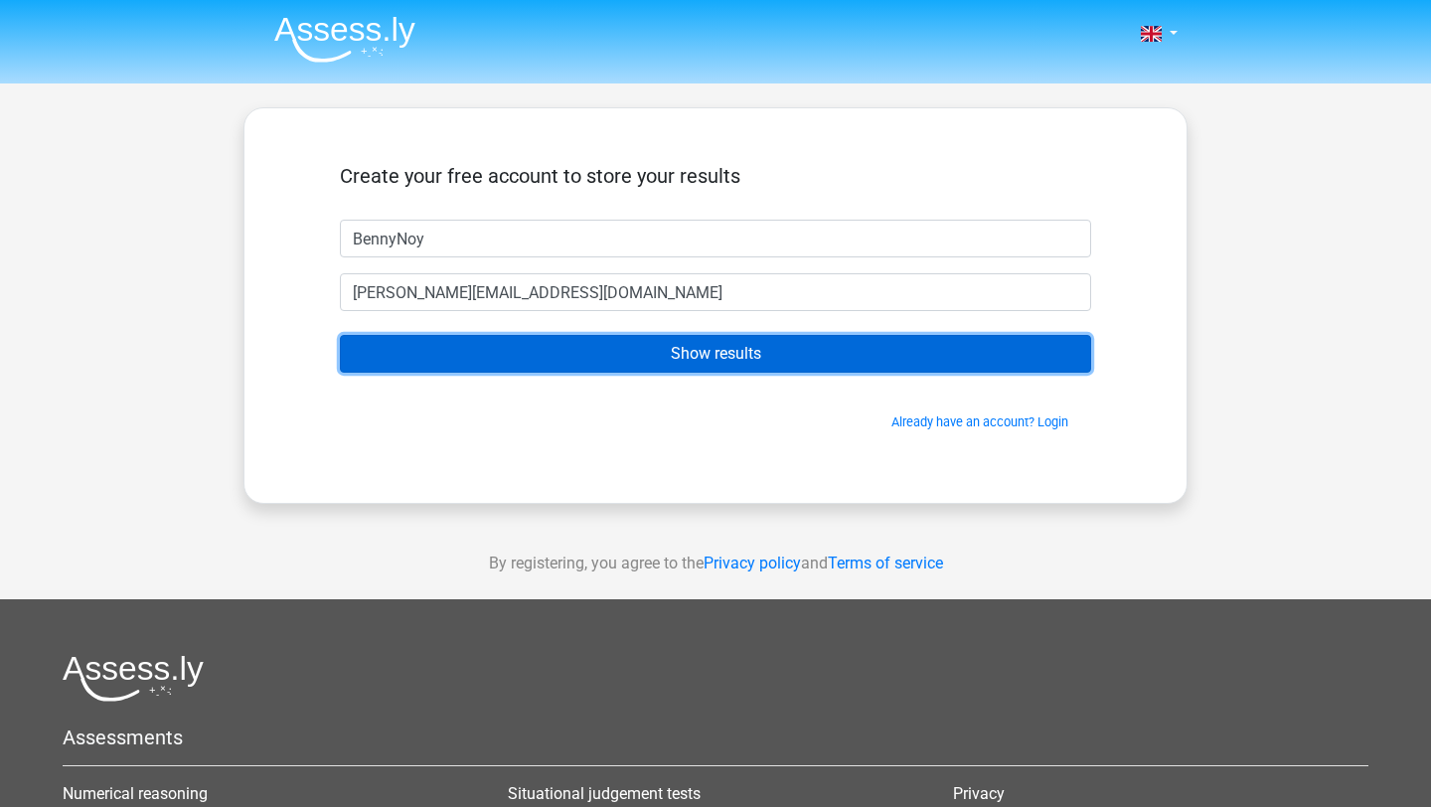
click at [579, 343] on input "Show results" at bounding box center [716, 354] width 752 height 38
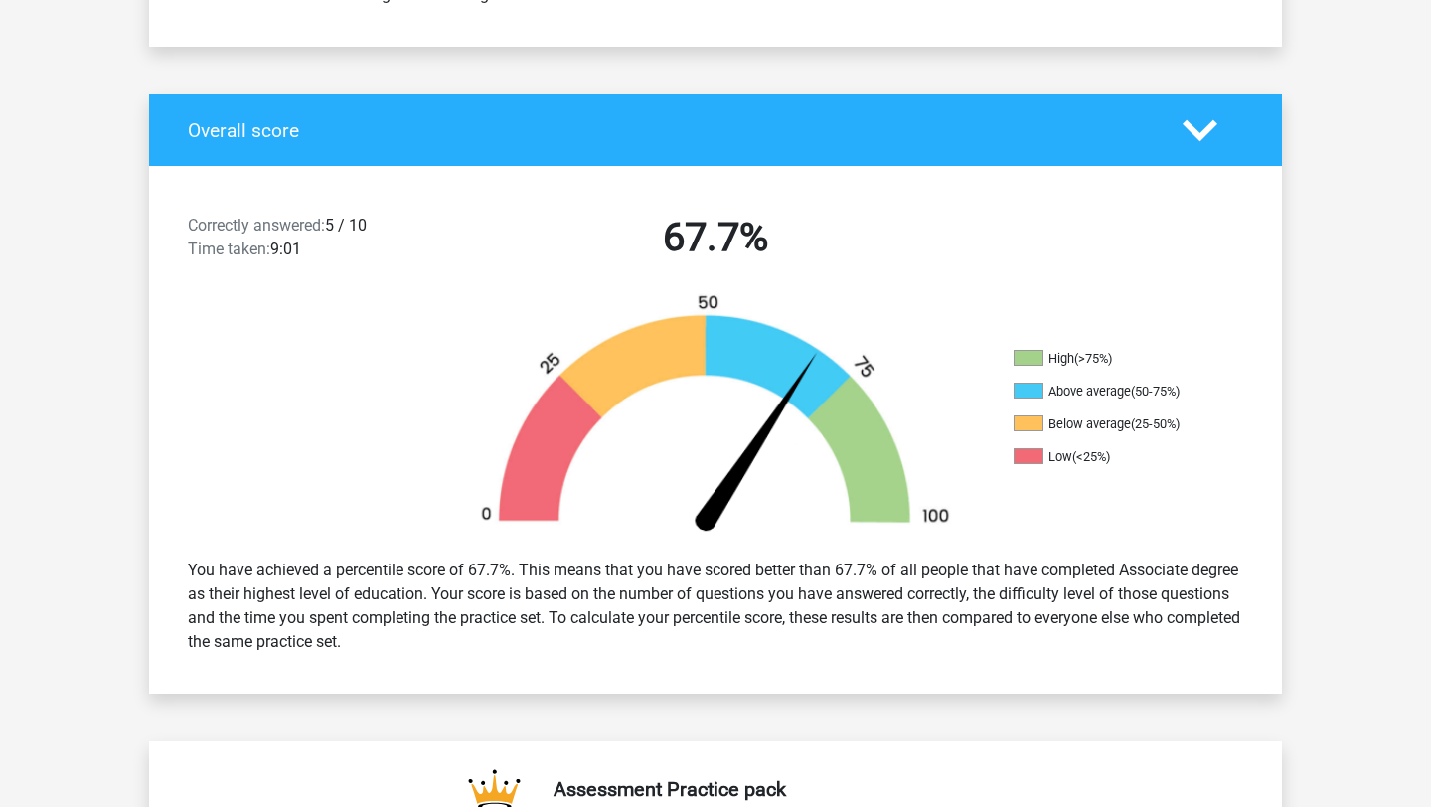
scroll to position [340, 0]
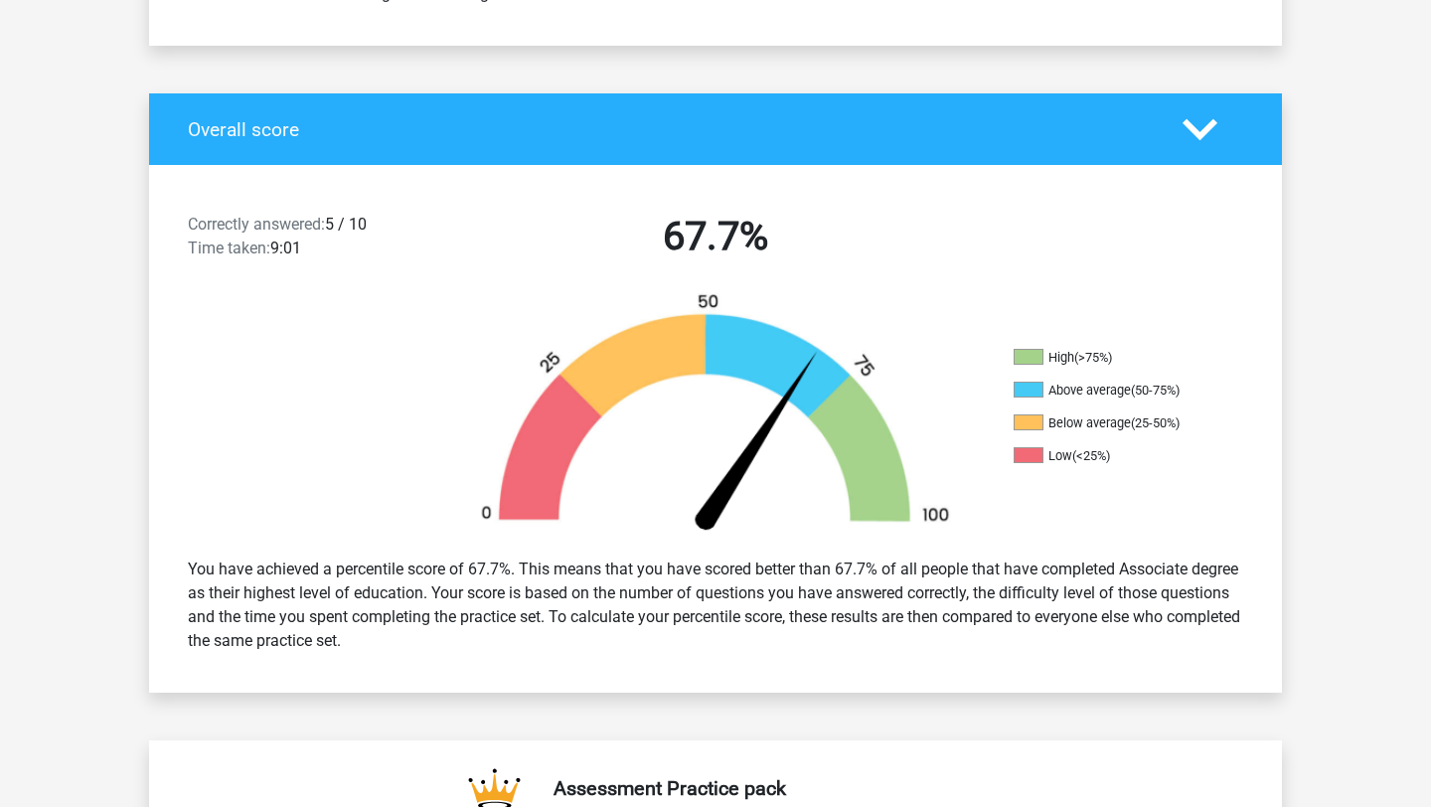
click at [247, 590] on div "You have achieved a percentile score of 67.7%. This means that you have scored …" at bounding box center [716, 605] width 1086 height 111
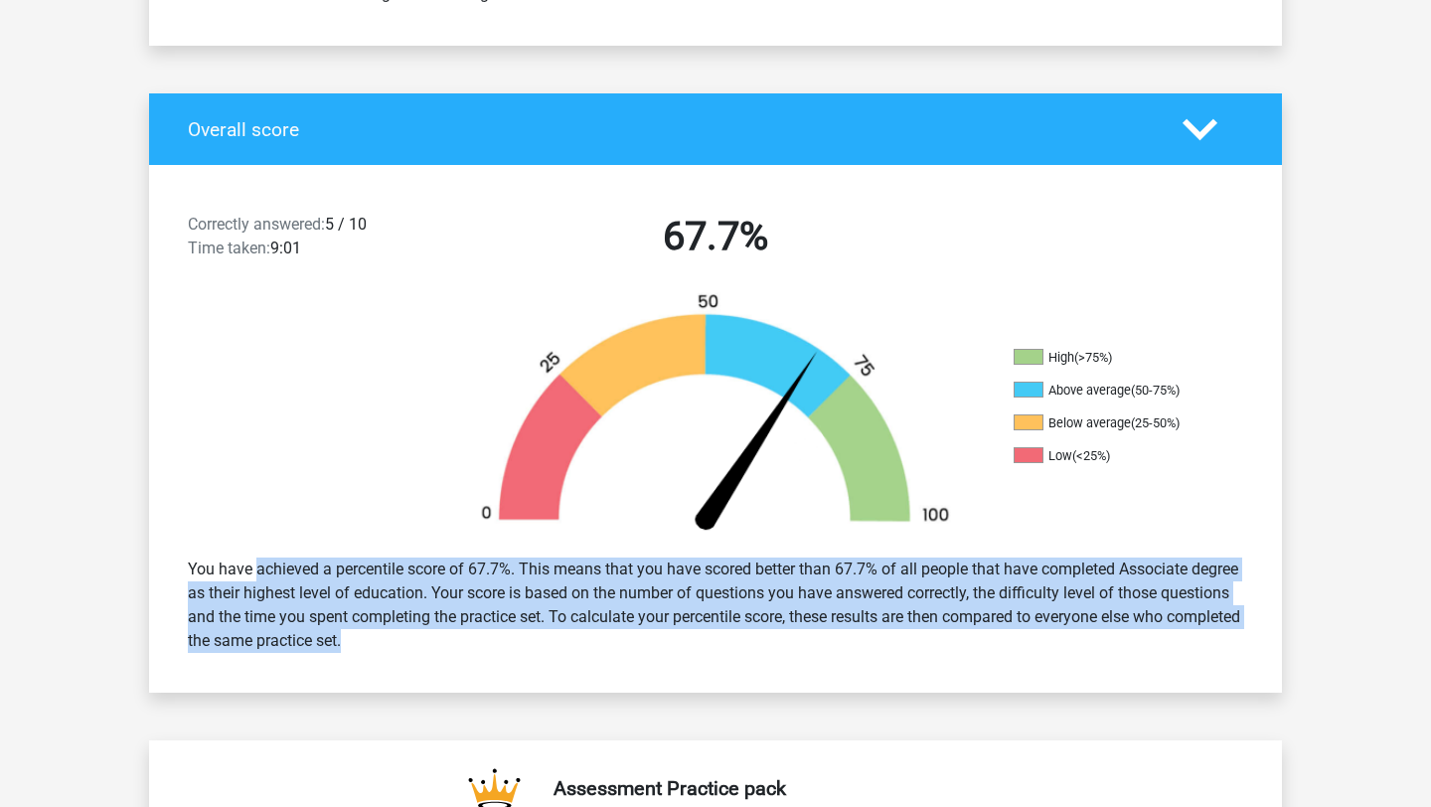
click at [247, 590] on div "You have achieved a percentile score of 67.7%. This means that you have scored …" at bounding box center [716, 605] width 1086 height 111
click at [284, 590] on div "You have achieved a percentile score of 67.7%. This means that you have scored …" at bounding box center [716, 605] width 1086 height 111
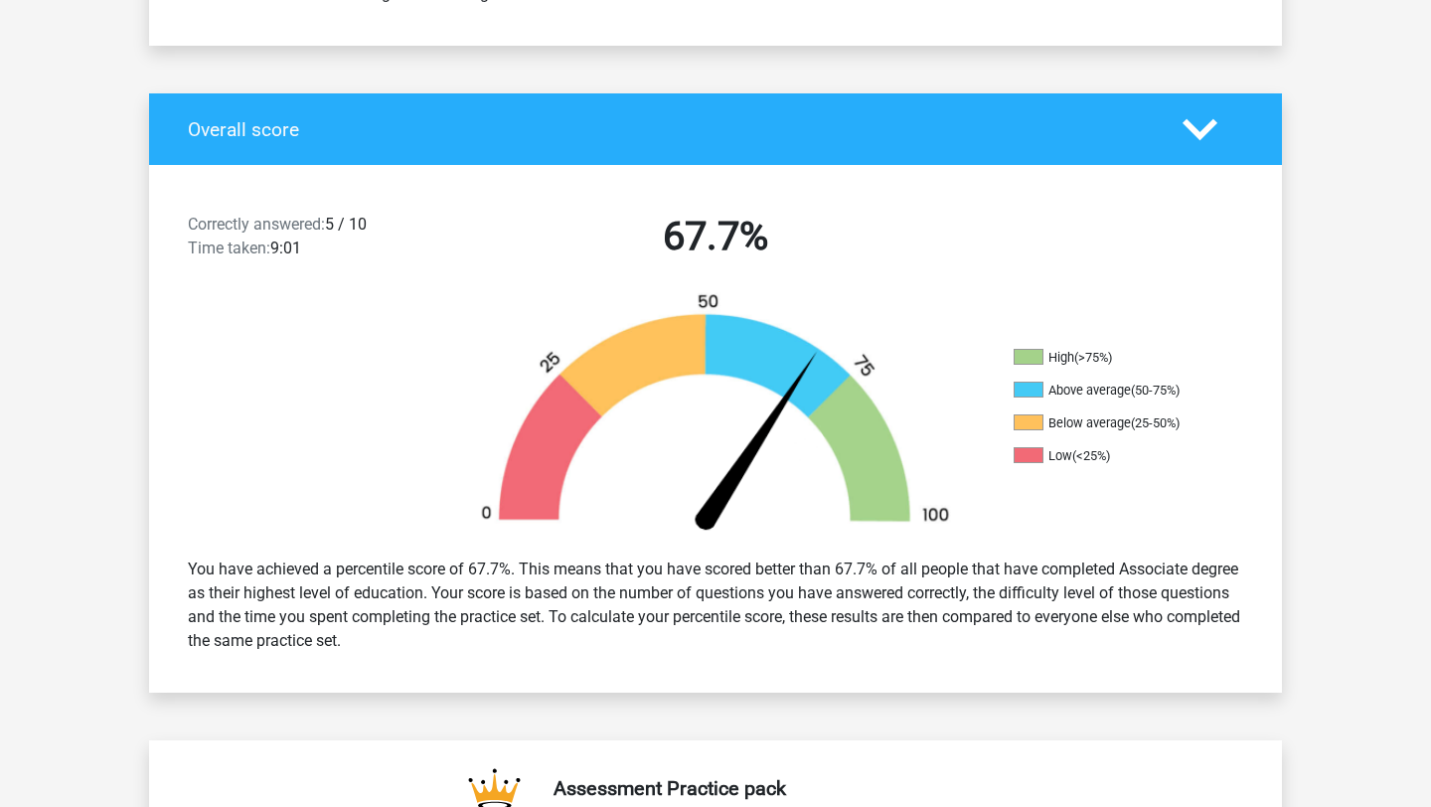
click at [208, 588] on div "You have achieved a percentile score of 67.7%. This means that you have scored …" at bounding box center [716, 605] width 1086 height 111
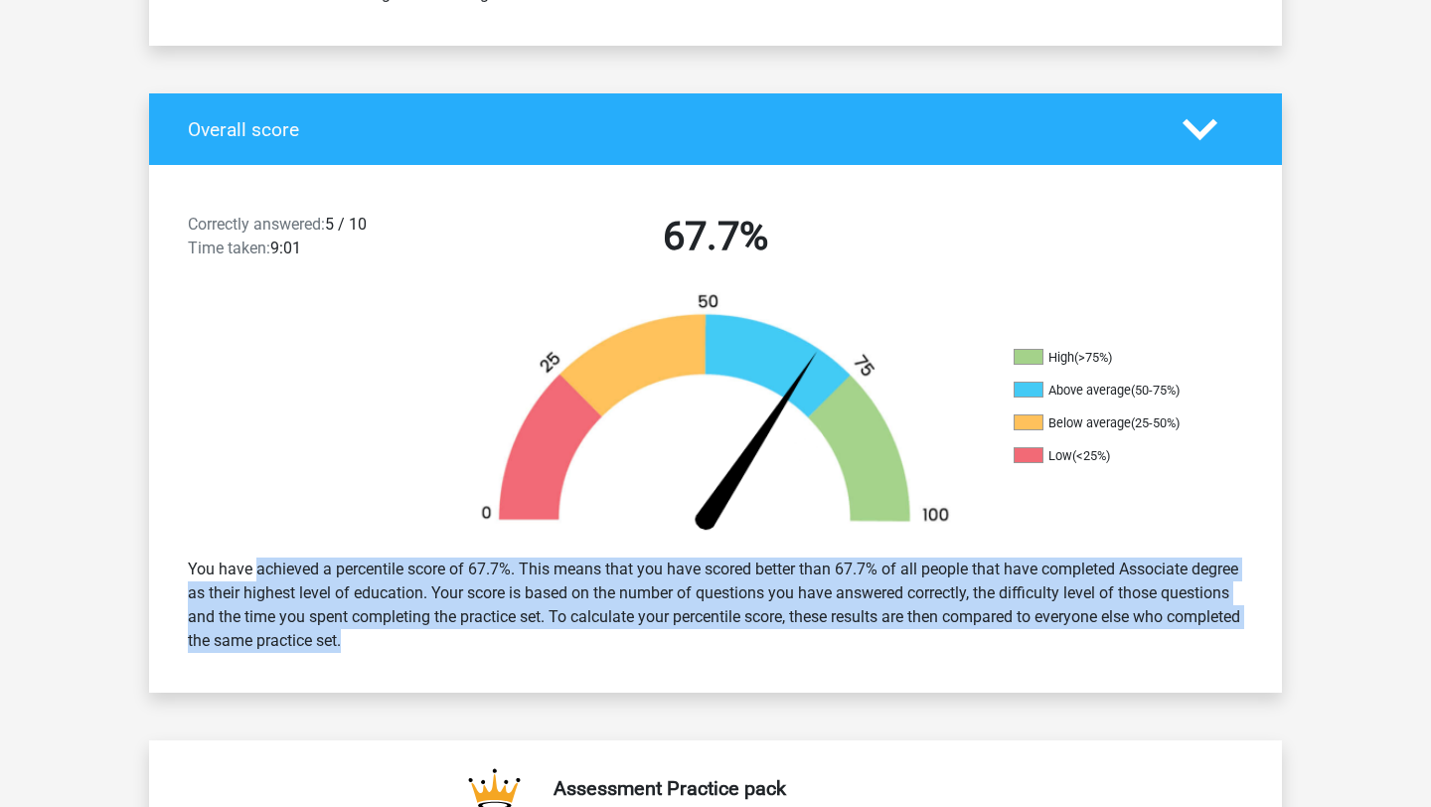
click at [208, 588] on div "You have achieved a percentile score of 67.7%. This means that you have scored …" at bounding box center [716, 605] width 1086 height 111
click at [234, 588] on div "You have achieved a percentile score of 67.7%. This means that you have scored …" at bounding box center [716, 605] width 1086 height 111
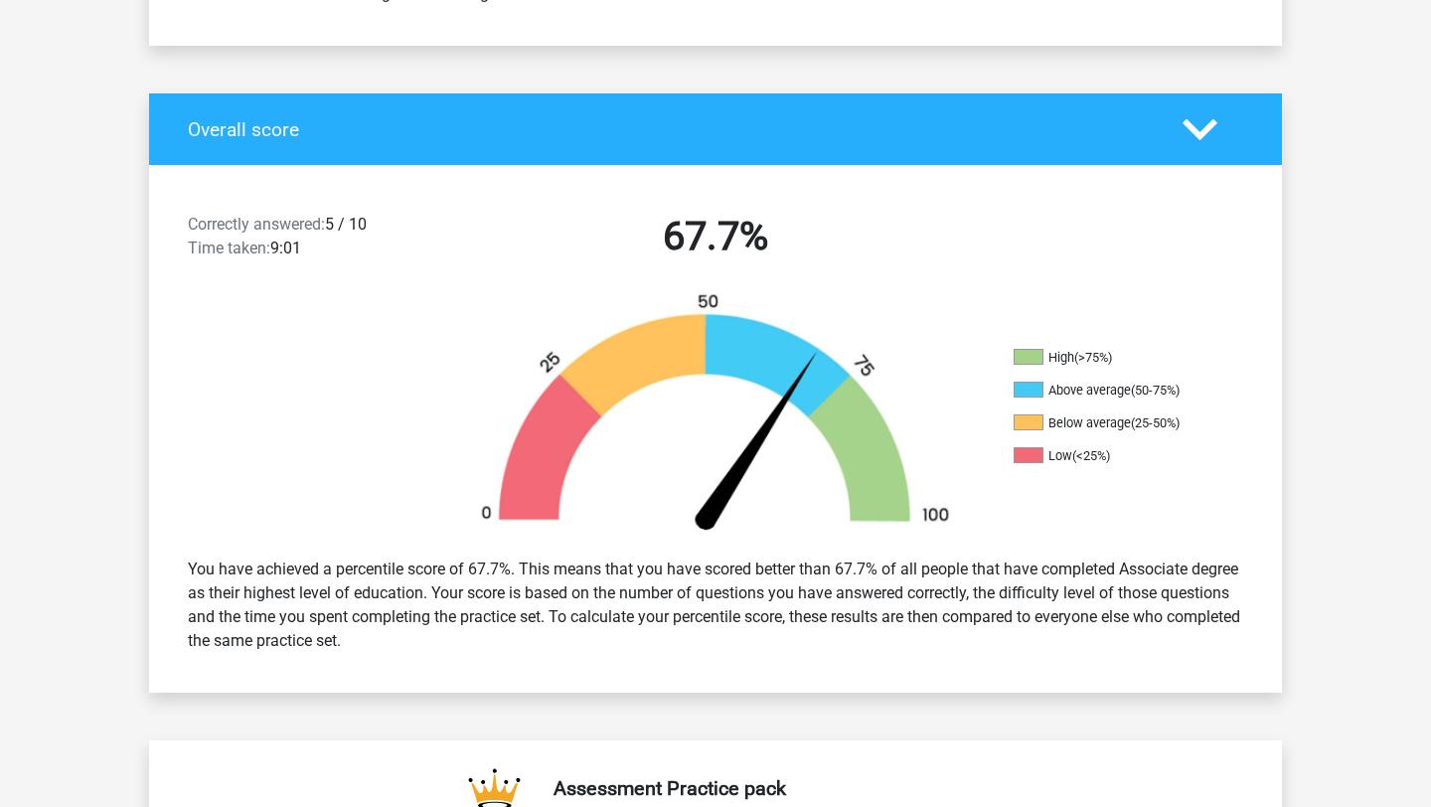
click at [192, 583] on div "You have achieved a percentile score of 67.7%. This means that you have scored …" at bounding box center [716, 605] width 1086 height 111
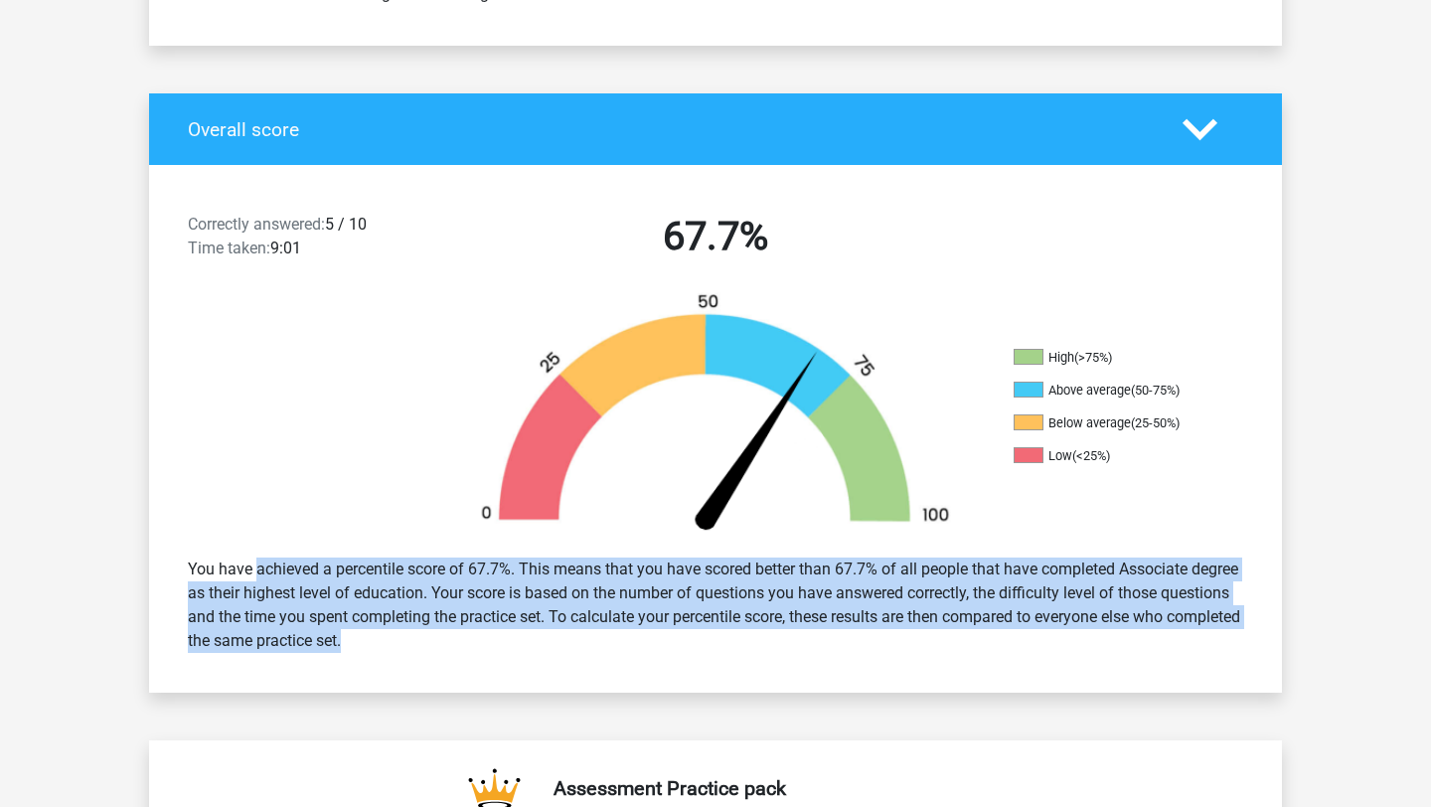
click at [192, 583] on div "You have achieved a percentile score of 67.7%. This means that you have scored …" at bounding box center [716, 605] width 1086 height 111
click at [221, 583] on div "You have achieved a percentile score of 67.7%. This means that you have scored …" at bounding box center [716, 605] width 1086 height 111
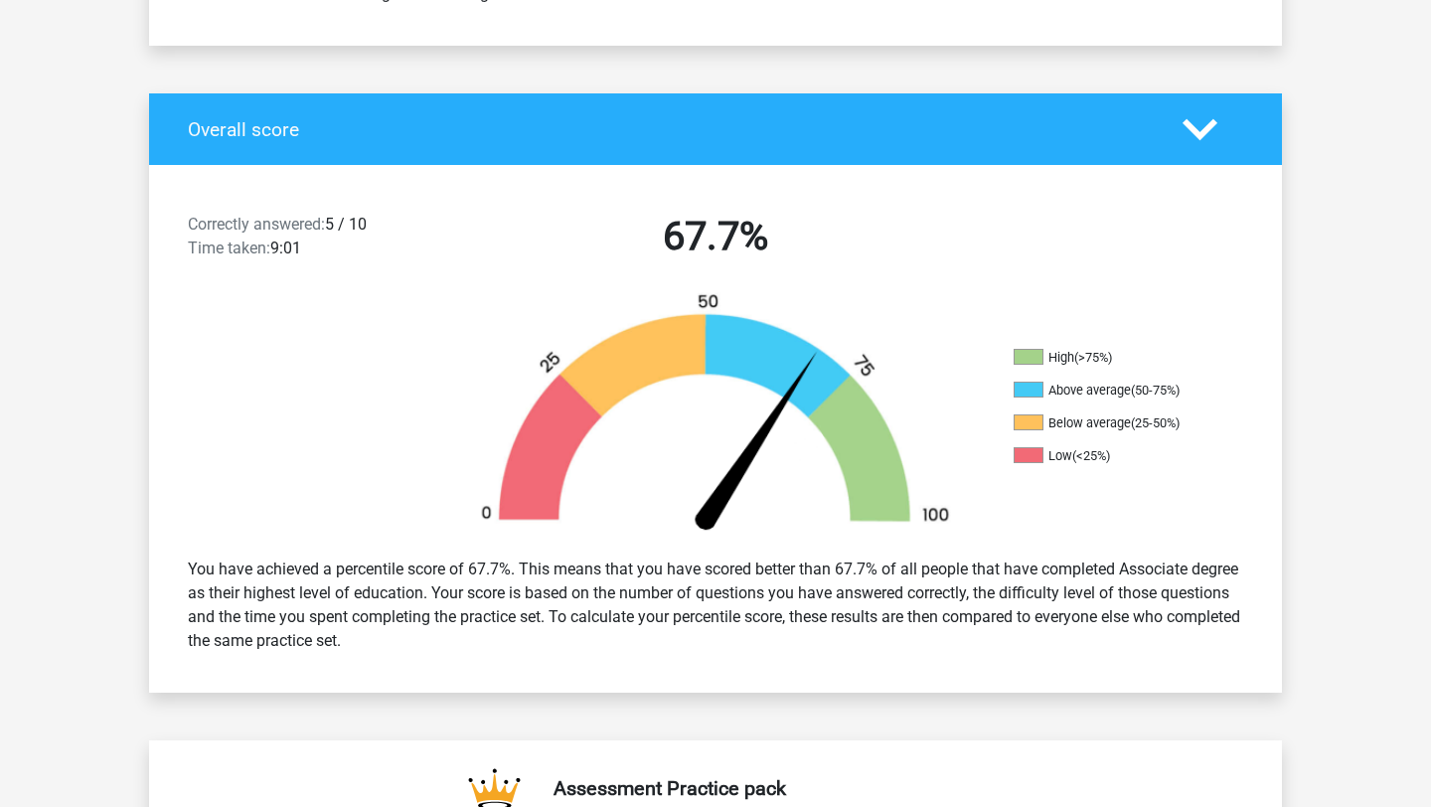
click at [283, 583] on div "You have achieved a percentile score of 67.7%. This means that you have scored …" at bounding box center [716, 605] width 1086 height 111
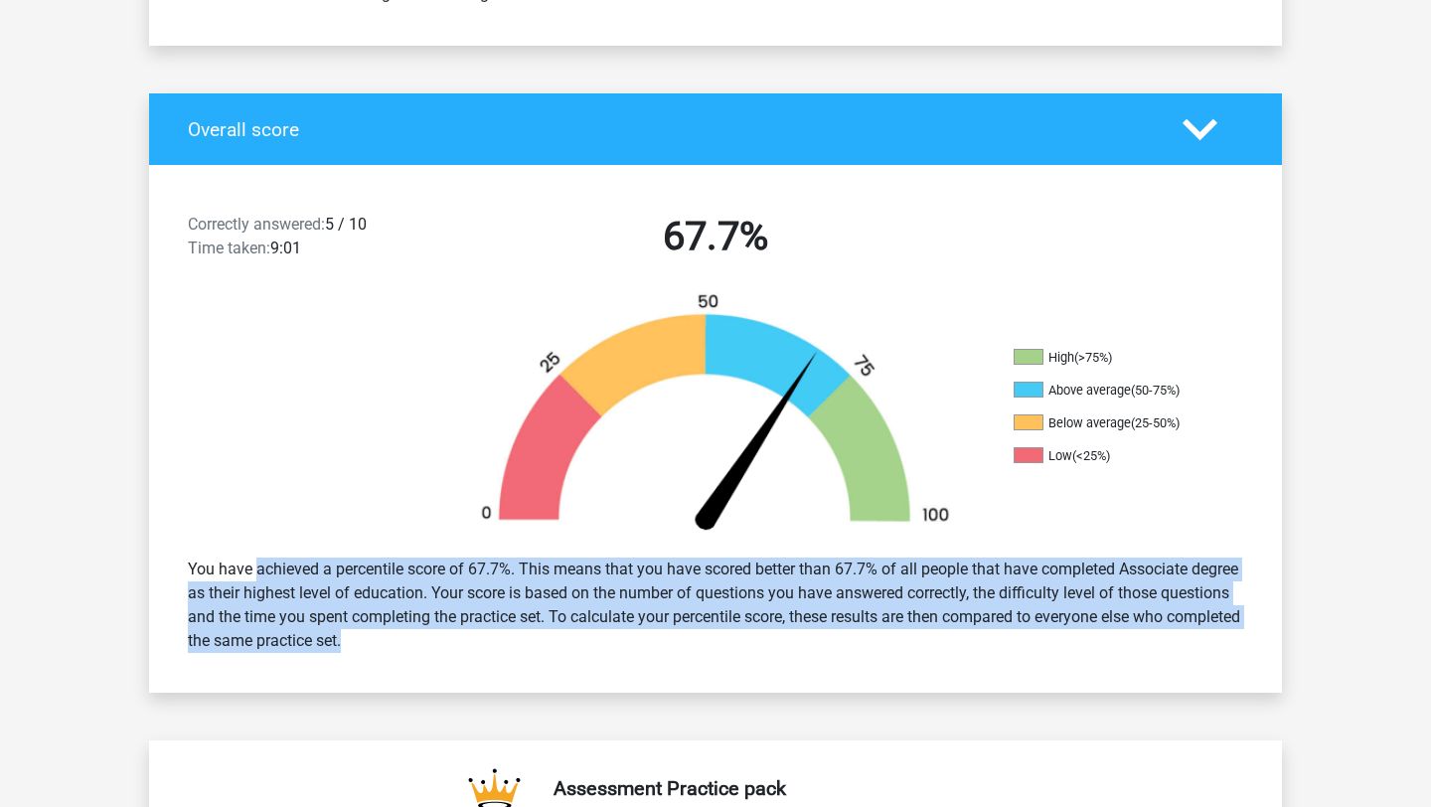
click at [283, 583] on div "You have achieved a percentile score of 67.7%. This means that you have scored …" at bounding box center [716, 605] width 1086 height 111
click at [298, 583] on div "You have achieved a percentile score of 67.7%. This means that you have scored …" at bounding box center [716, 605] width 1086 height 111
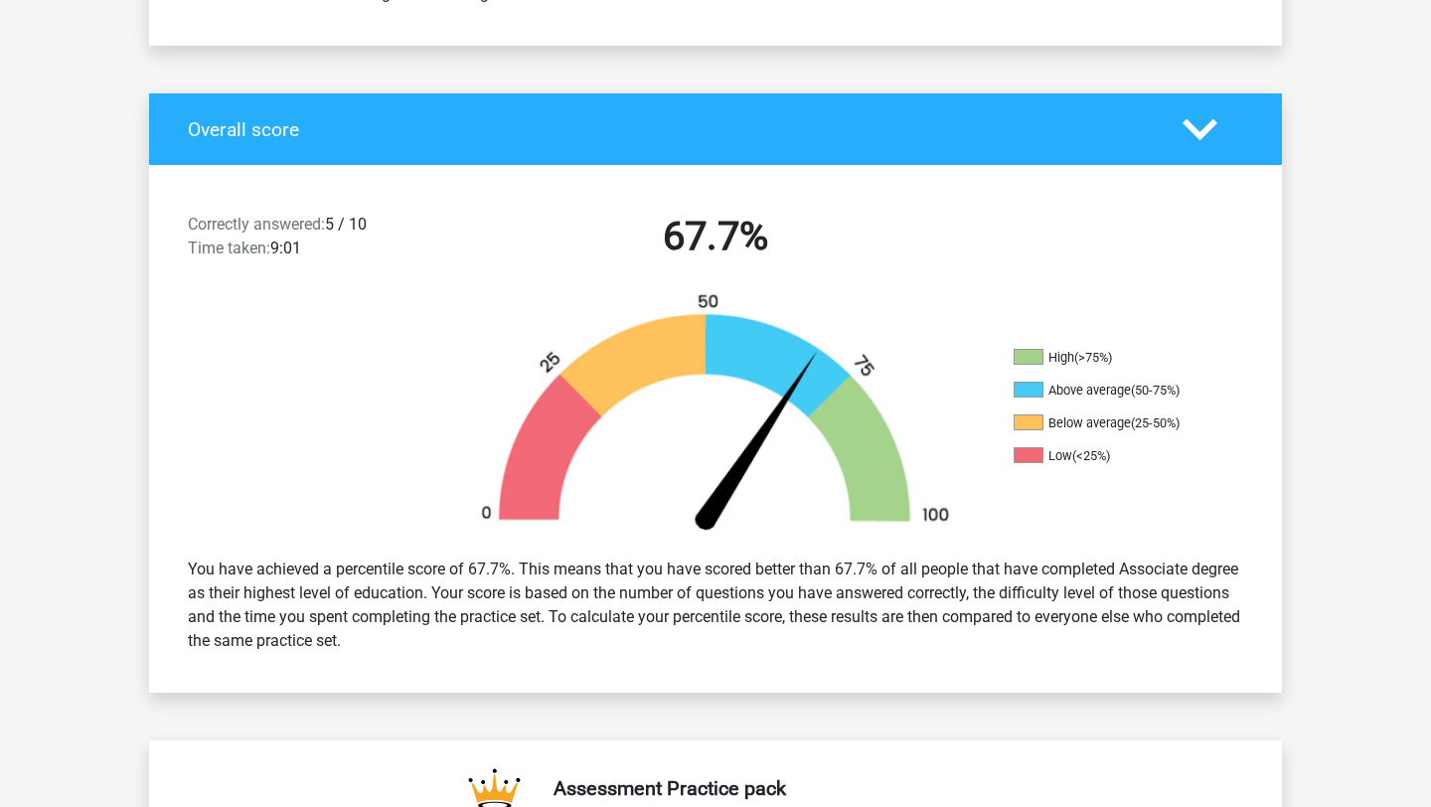
click at [281, 585] on div "You have achieved a percentile score of 67.7%. This means that you have scored …" at bounding box center [716, 605] width 1086 height 111
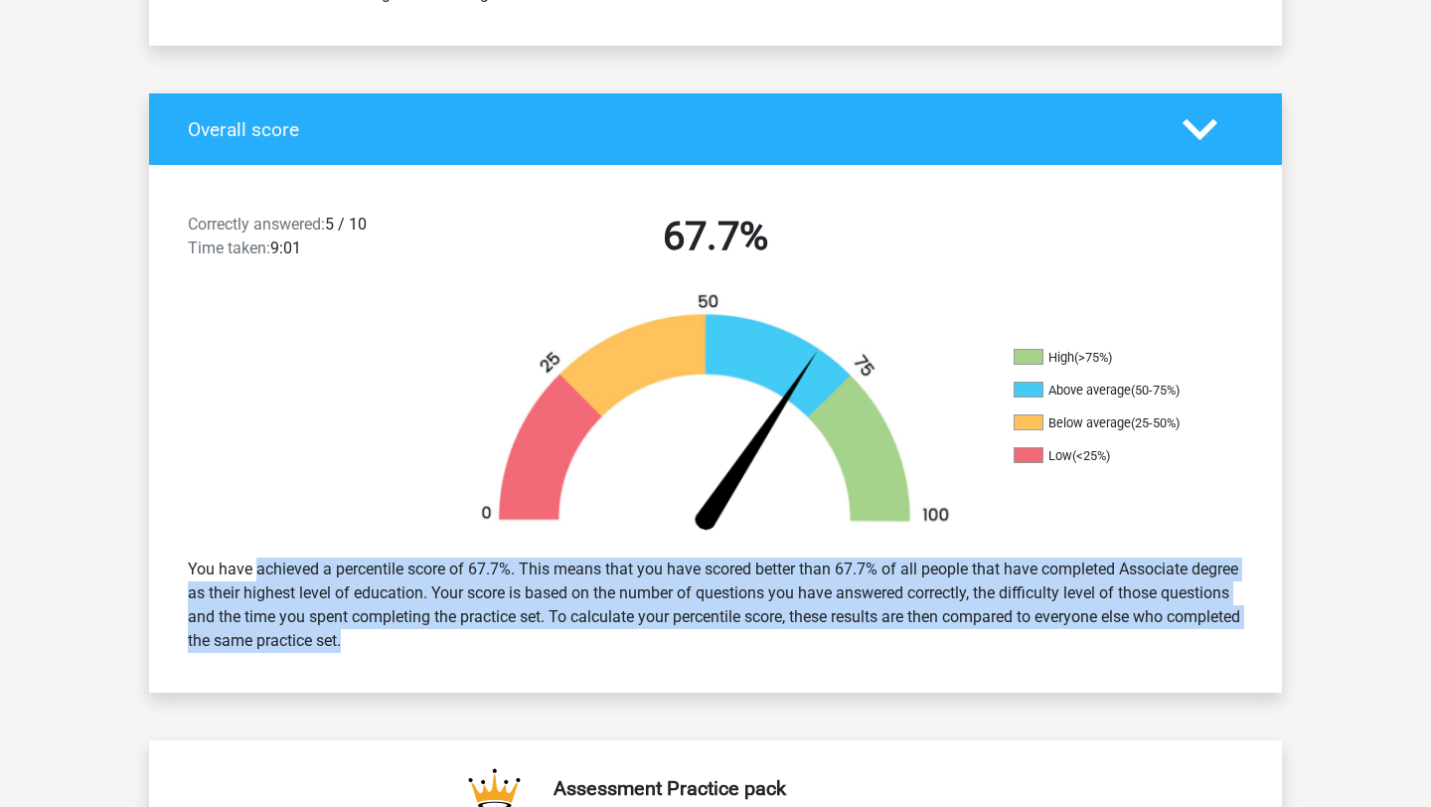
click at [281, 585] on div "You have achieved a percentile score of 67.7%. This means that you have scored …" at bounding box center [716, 605] width 1086 height 111
click at [288, 585] on div "You have achieved a percentile score of 67.7%. This means that you have scored …" at bounding box center [716, 605] width 1086 height 111
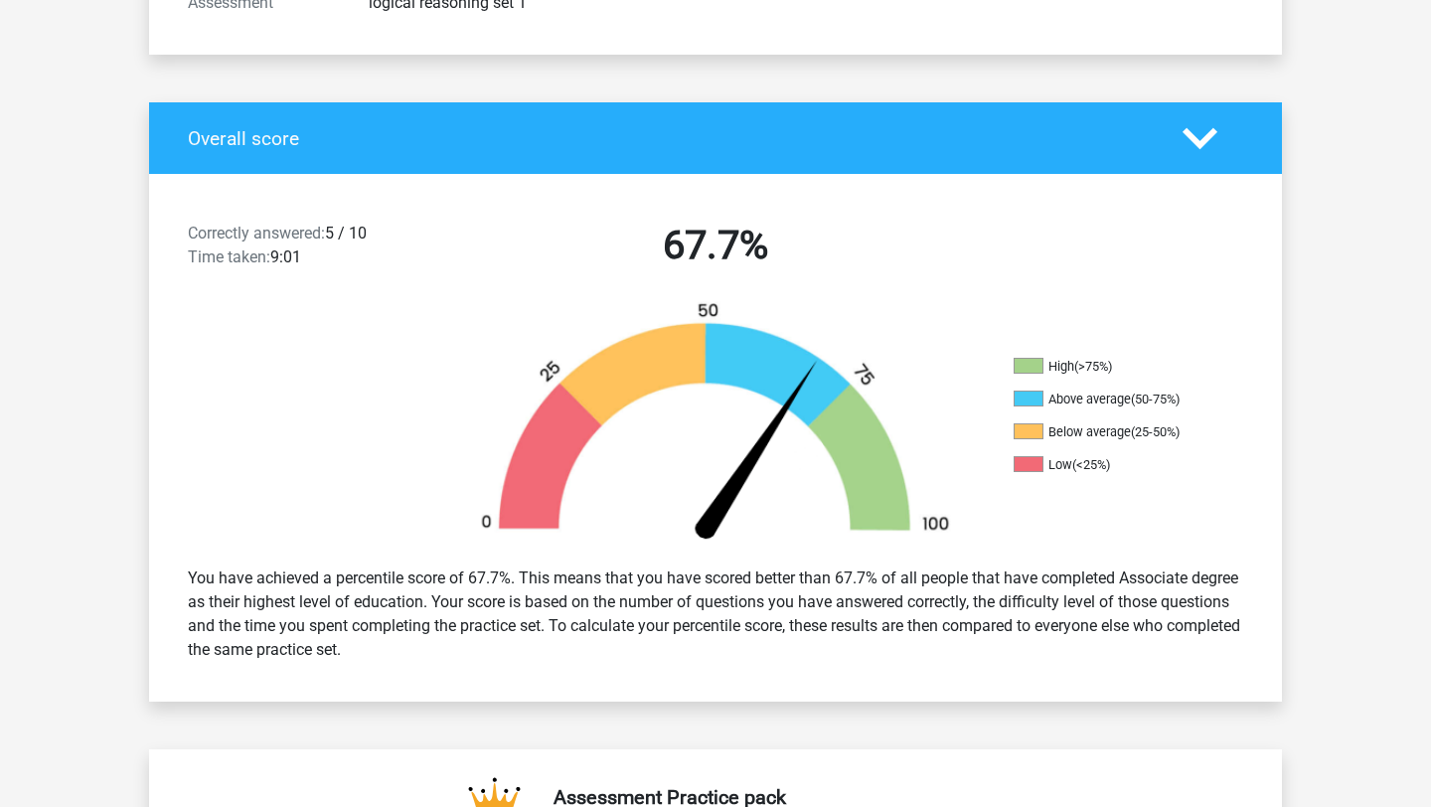
scroll to position [0, 0]
